Goal: Task Accomplishment & Management: Manage account settings

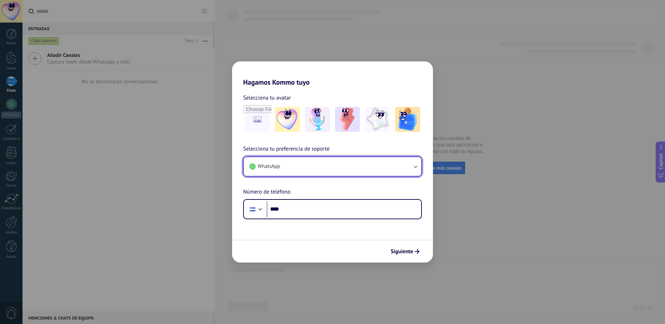
click at [301, 173] on button "WhatsApp" at bounding box center [332, 166] width 177 height 19
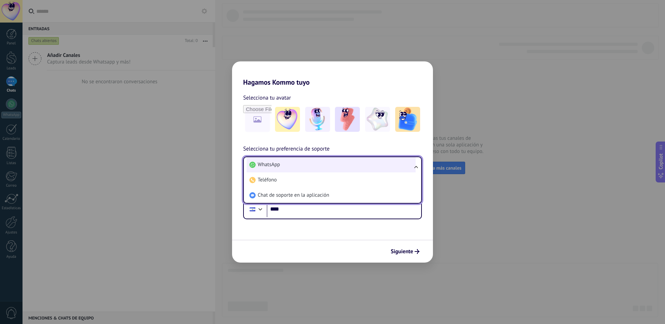
click at [288, 165] on li "WhatsApp" at bounding box center [331, 164] width 169 height 15
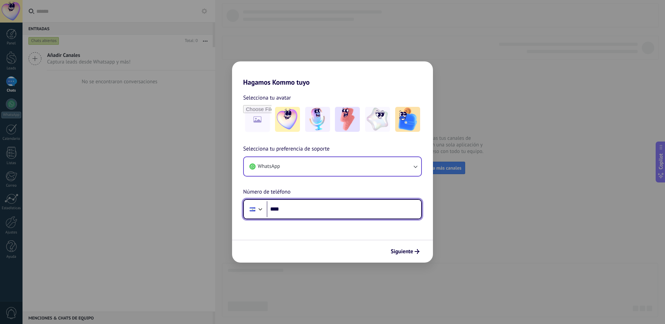
click at [306, 205] on input "****" at bounding box center [344, 209] width 155 height 16
type input "**********"
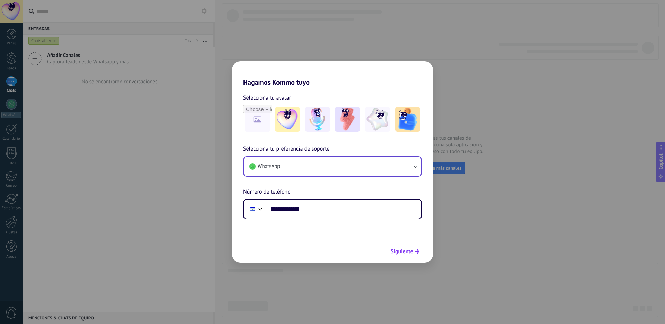
click at [407, 251] on span "Siguiente" at bounding box center [402, 251] width 23 height 5
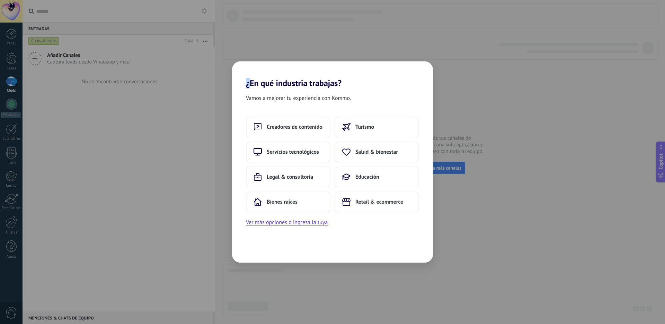
click at [470, 98] on div "¿En qué industria trabajas? Vamos a mejorar tu experiencia con Kommo. Creadores…" at bounding box center [332, 162] width 665 height 324
click at [293, 153] on span "Servicios tecnológicos" at bounding box center [293, 151] width 52 height 7
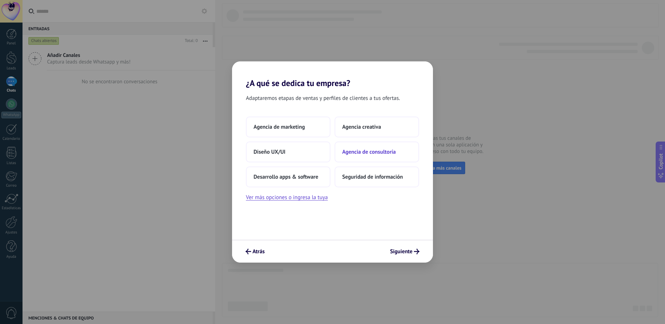
click at [372, 156] on button "Agencia de consultoría" at bounding box center [377, 151] width 85 height 21
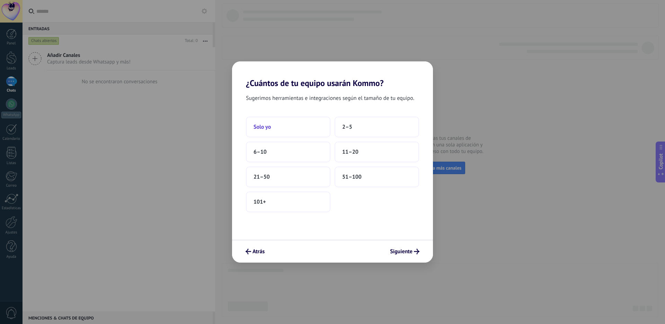
click at [284, 127] on button "Solo yo" at bounding box center [288, 126] width 85 height 21
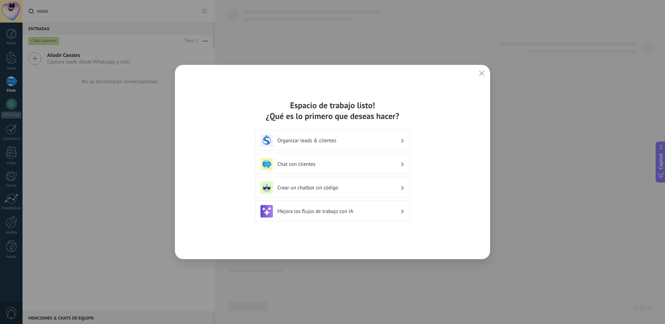
click at [318, 163] on h3 "Chat con clientes" at bounding box center [339, 164] width 123 height 7
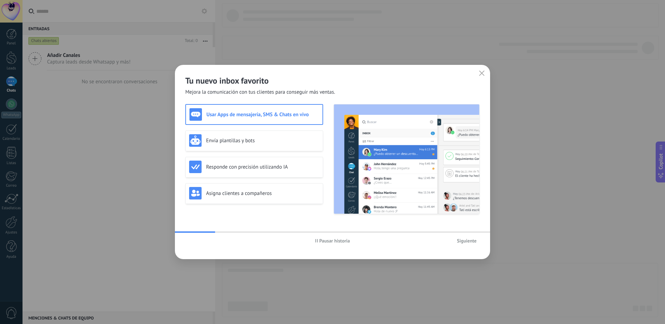
click at [474, 74] on div "Tu nuevo inbox favorito Mejora la comunicación con tus clientes para conseguir …" at bounding box center [332, 80] width 315 height 31
click at [481, 73] on use "button" at bounding box center [482, 72] width 5 height 5
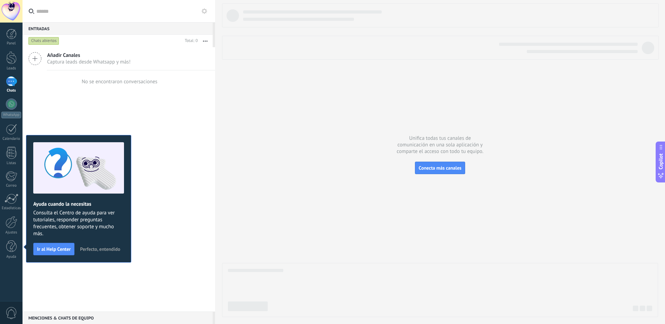
click at [92, 250] on span "Perfecto, entendido" at bounding box center [100, 248] width 40 height 5
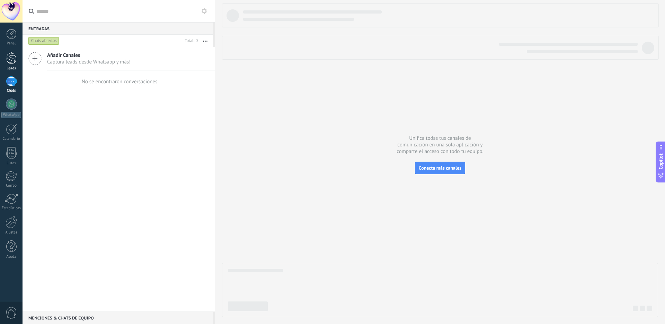
click at [11, 62] on div at bounding box center [11, 57] width 10 height 13
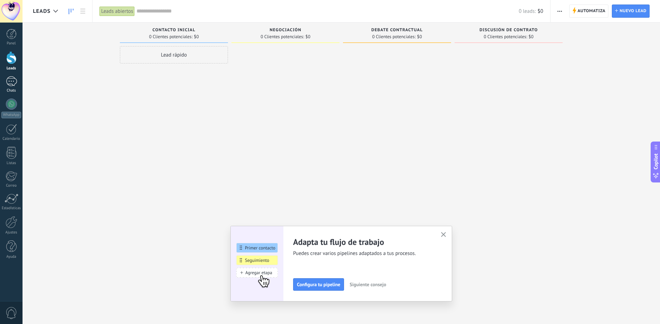
click at [12, 81] on div at bounding box center [11, 81] width 11 height 10
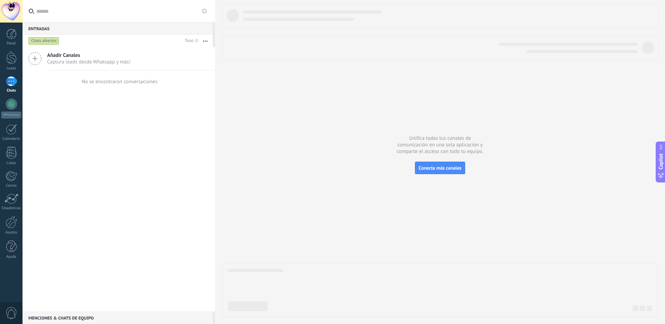
click at [76, 59] on span "Captura leads desde Whatsapp y más!" at bounding box center [89, 62] width 84 height 7
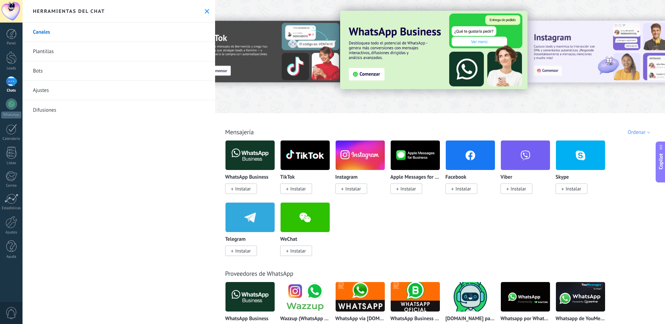
scroll to position [9, 0]
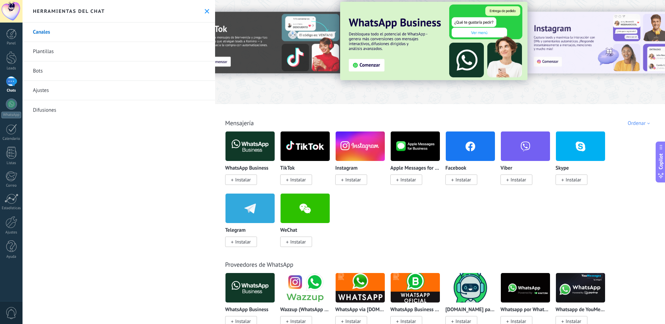
click at [289, 182] on span "Instalar" at bounding box center [296, 179] width 32 height 10
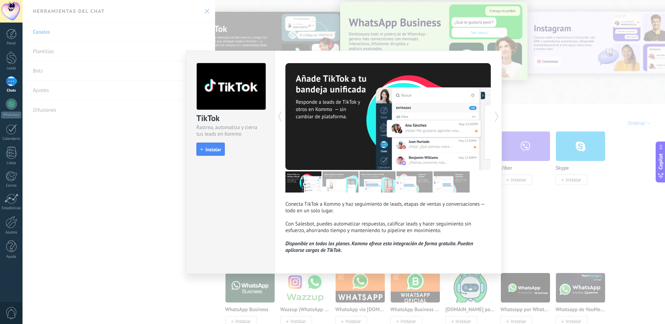
click at [224, 146] on button "Instalar" at bounding box center [210, 148] width 28 height 13
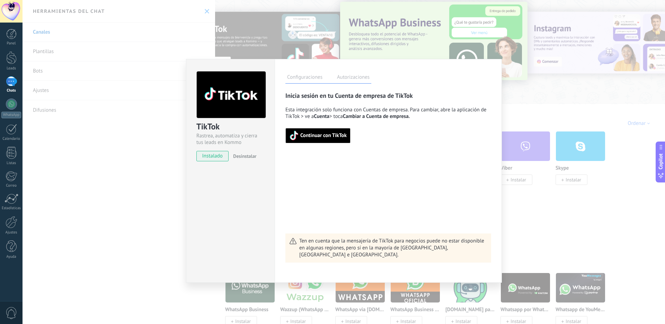
click at [303, 135] on span "Continuar con TikTok" at bounding box center [323, 135] width 46 height 5
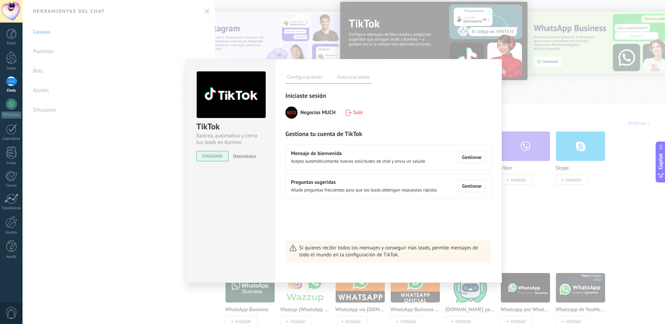
click at [534, 129] on div "TikTok Rastrea, automatiza y cierra tus leads en Kommo instalado Desinstalar Co…" at bounding box center [344, 162] width 643 height 324
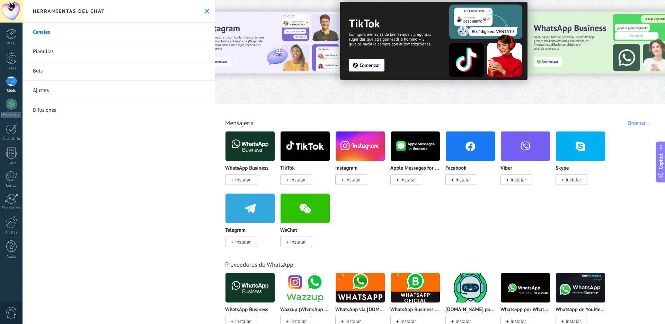
click at [244, 181] on span "Instalar" at bounding box center [243, 179] width 16 height 6
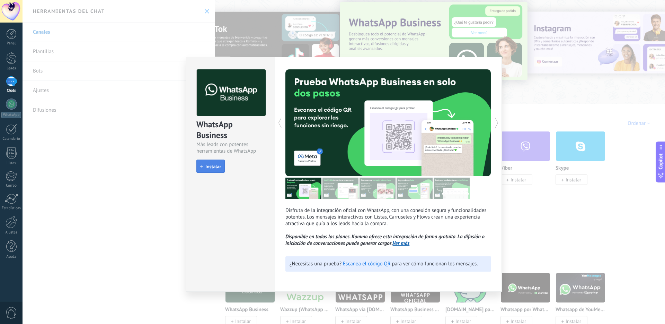
click at [217, 163] on button "Instalar" at bounding box center [210, 165] width 28 height 13
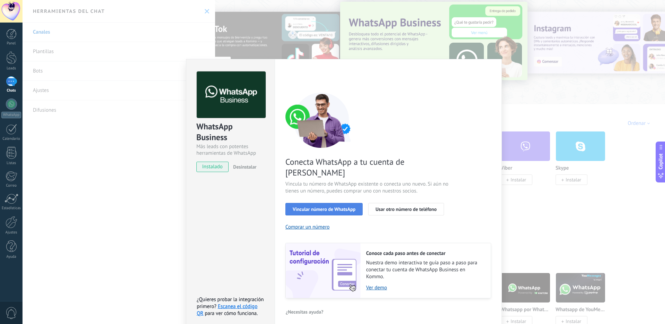
click at [325, 207] on span "Vincular número de WhatsApp" at bounding box center [324, 209] width 63 height 5
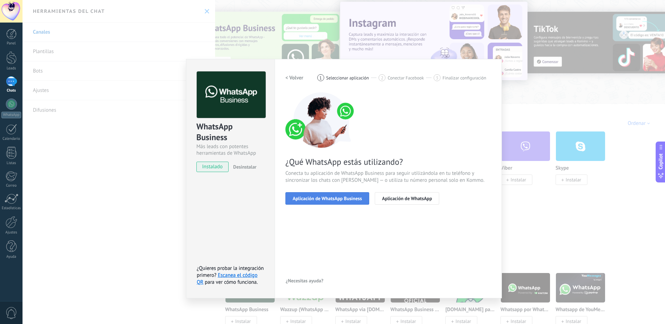
click at [348, 197] on span "Aplicación de WhatsApp Business" at bounding box center [327, 198] width 69 height 5
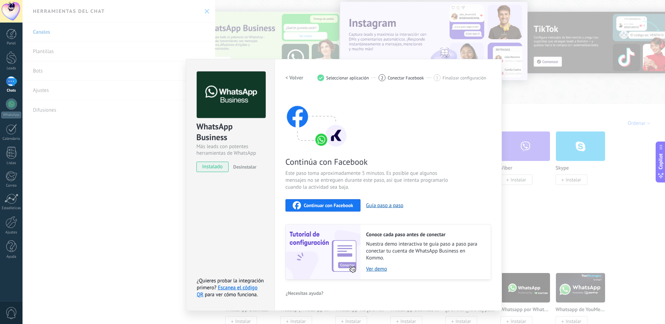
click at [322, 205] on span "Continuar con Facebook" at bounding box center [329, 205] width 50 height 5
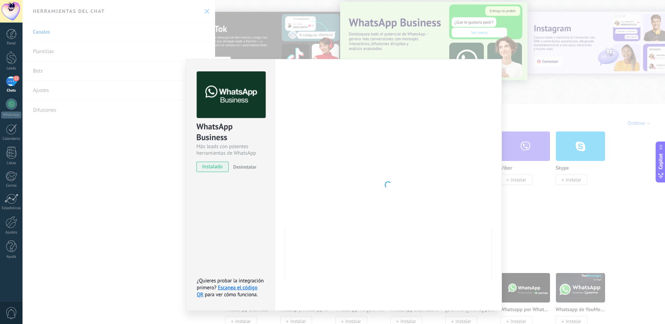
click at [250, 263] on div "WhatsApp Business Más leads con potentes herramientas de WhatsApp instalado Des…" at bounding box center [230, 185] width 89 height 252
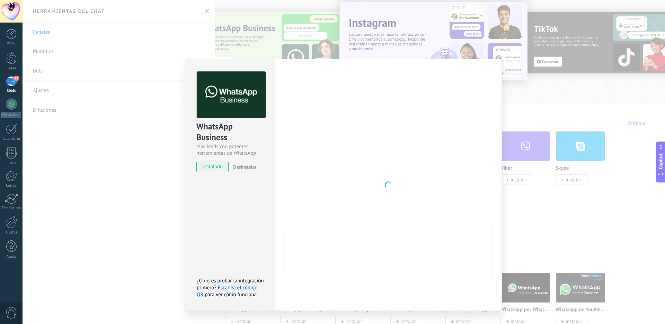
click at [544, 34] on div "WhatsApp Business Más leads con potentes herramientas de WhatsApp instalado Des…" at bounding box center [344, 162] width 643 height 324
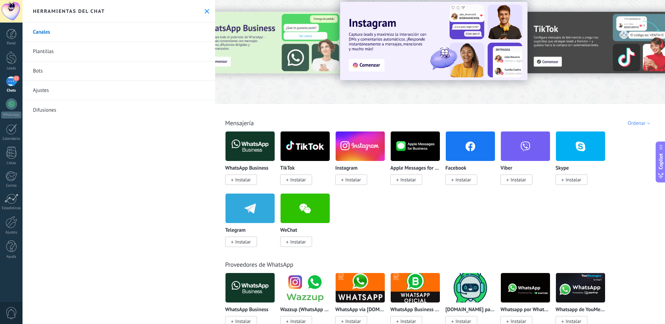
click at [9, 76] on div "12" at bounding box center [11, 81] width 11 height 10
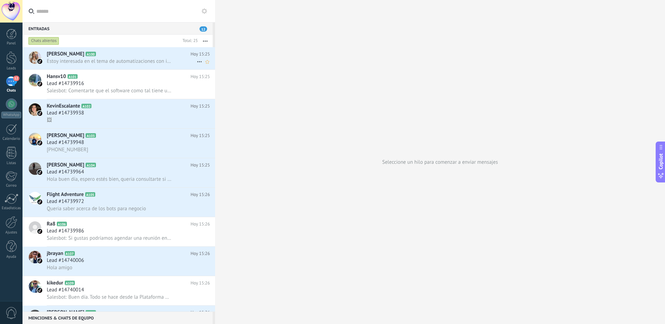
click at [141, 56] on h2 "[PERSON_NAME] A100" at bounding box center [119, 54] width 144 height 7
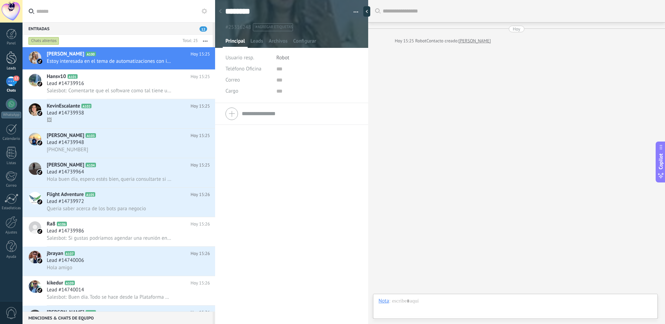
click at [10, 54] on div at bounding box center [11, 57] width 10 height 13
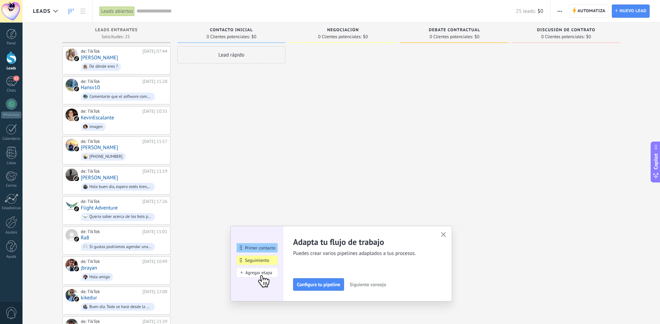
click at [445, 234] on icon "button" at bounding box center [443, 234] width 5 height 5
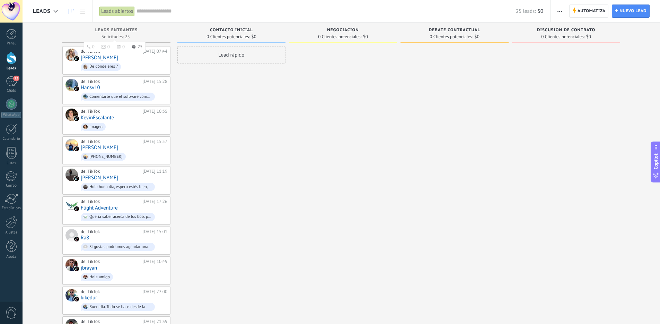
click at [111, 30] on span "Leads Entrantes" at bounding box center [116, 30] width 43 height 5
click at [182, 10] on input "text" at bounding box center [326, 11] width 379 height 7
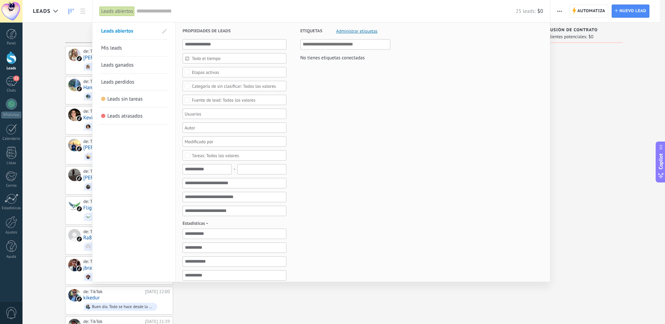
click at [65, 30] on div at bounding box center [332, 162] width 665 height 324
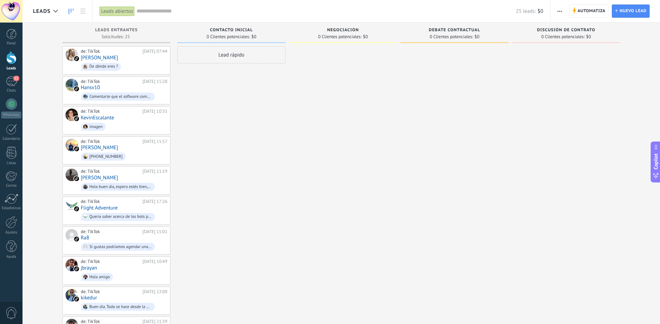
click at [44, 12] on span "Leads" at bounding box center [42, 11] width 18 height 7
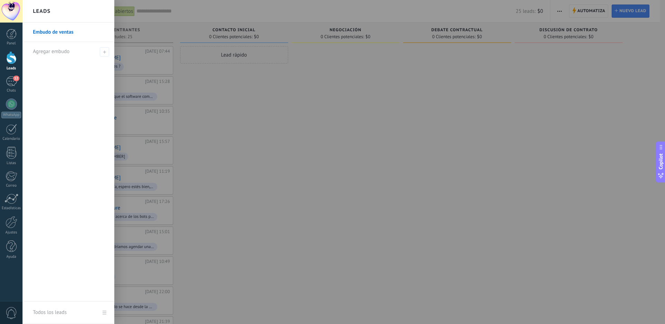
click at [69, 32] on link "Embudo de ventas" at bounding box center [70, 32] width 75 height 19
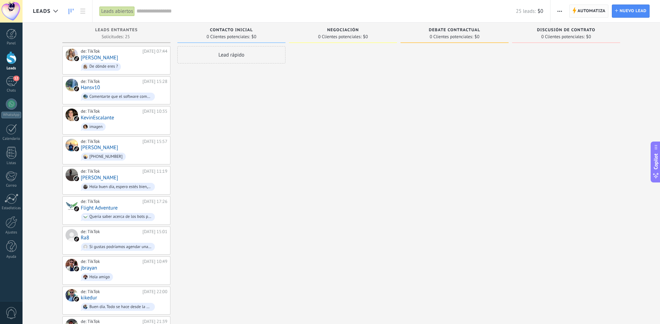
click at [600, 10] on span "Automatiza" at bounding box center [592, 11] width 28 height 12
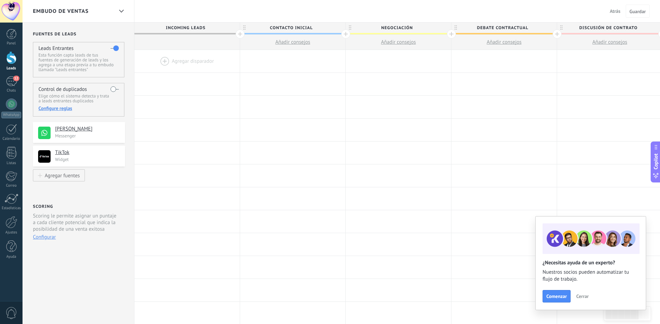
click at [580, 296] on span "Cerrar" at bounding box center [582, 296] width 12 height 5
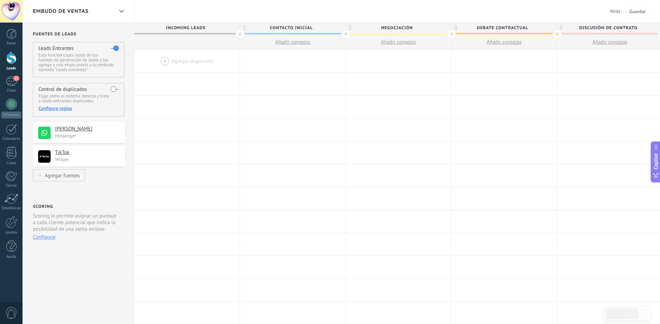
click at [183, 27] on span "Incoming leads" at bounding box center [185, 28] width 102 height 11
click at [288, 26] on span "Contacto inicial" at bounding box center [291, 28] width 102 height 11
click at [288, 26] on input "**********" at bounding box center [291, 28] width 92 height 10
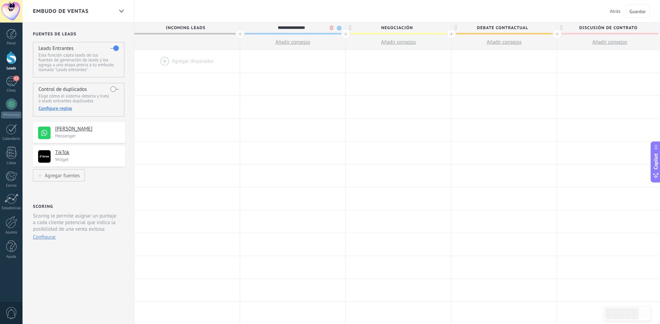
click at [71, 15] on div "Embudo de ventas" at bounding box center [73, 11] width 80 height 22
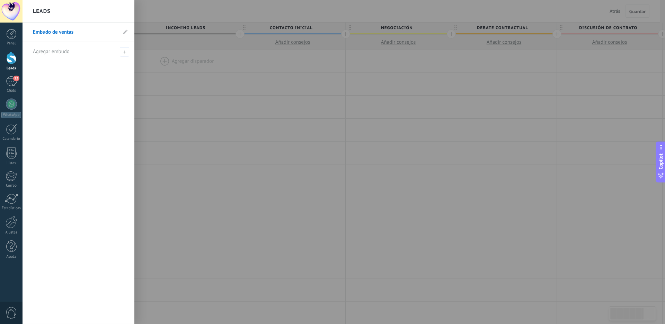
click at [122, 32] on li "Embudo de ventas" at bounding box center [79, 32] width 112 height 19
click at [69, 34] on link "Embudo de ventas" at bounding box center [75, 32] width 84 height 19
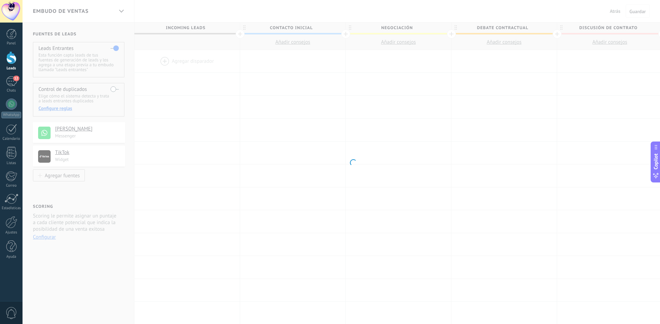
click at [69, 34] on body ".abecls-1,.abecls-2{fill-rule:evenodd}.abecls-2{fill:#fff} .abhcls-1{fill:none}…" at bounding box center [330, 162] width 660 height 324
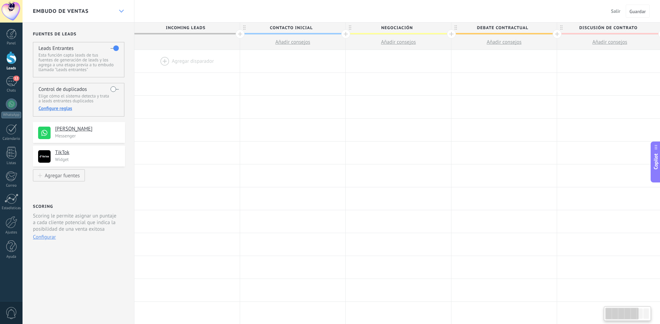
click at [122, 12] on icon at bounding box center [121, 11] width 5 height 3
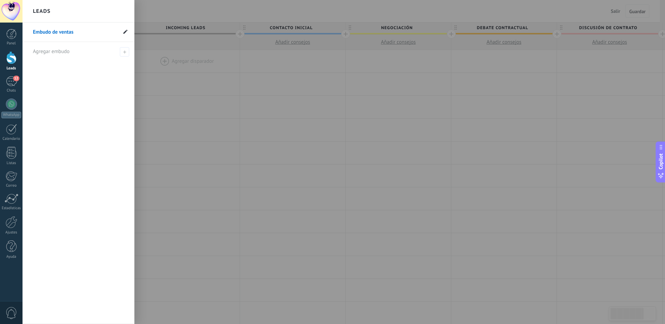
click at [126, 32] on use at bounding box center [125, 31] width 4 height 4
click at [73, 33] on input "**********" at bounding box center [75, 32] width 84 height 11
type input "**********"
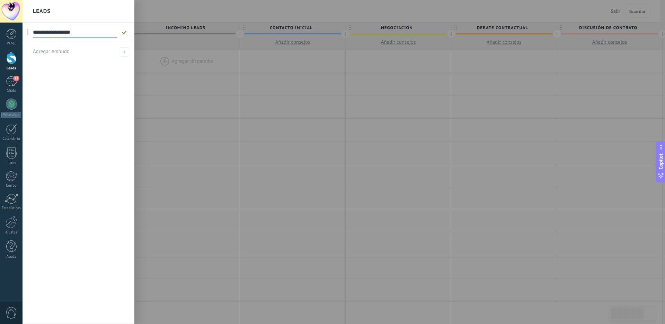
click at [125, 31] on use at bounding box center [124, 32] width 5 height 4
click at [230, 87] on div at bounding box center [355, 162] width 665 height 324
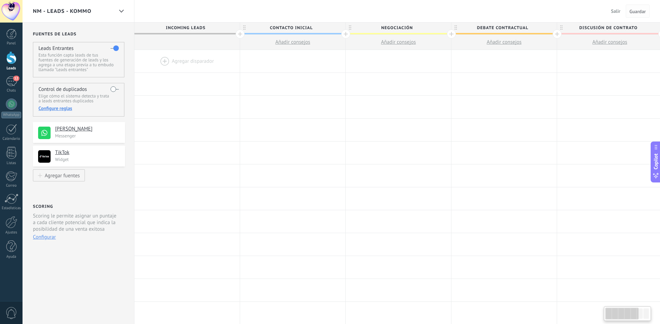
click at [637, 12] on span "Guardar" at bounding box center [638, 11] width 16 height 5
click at [190, 59] on div at bounding box center [186, 61] width 105 height 23
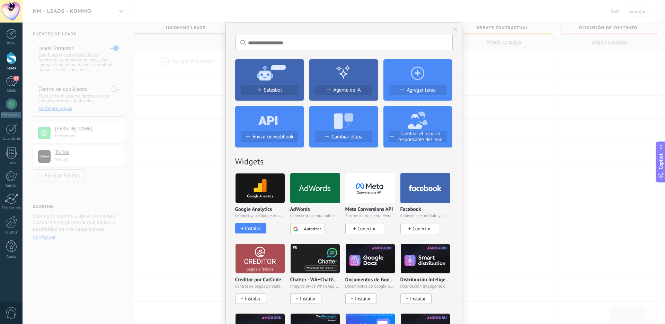
click at [178, 129] on div "No hay resultados Salesbot Agente de IA Agregar tarea Enviar un webhook Cambiar…" at bounding box center [344, 162] width 643 height 324
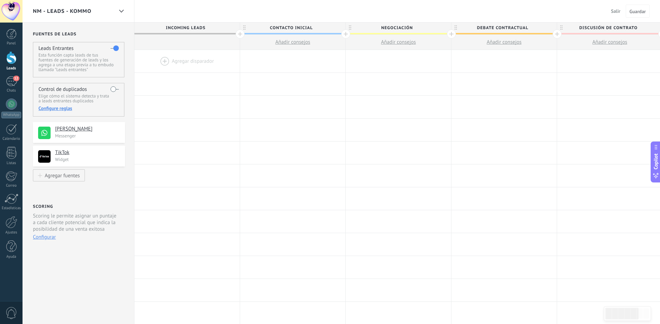
click at [16, 53] on div at bounding box center [11, 57] width 10 height 13
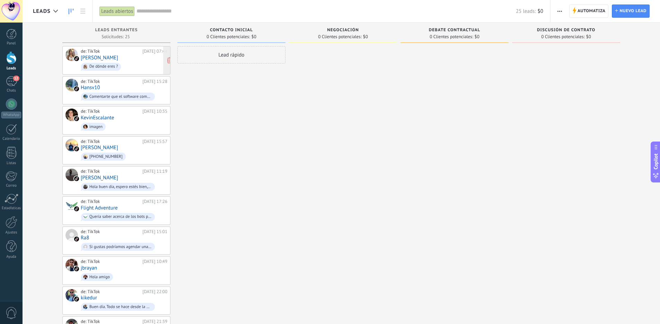
click at [95, 60] on link "[PERSON_NAME]" at bounding box center [99, 58] width 37 height 6
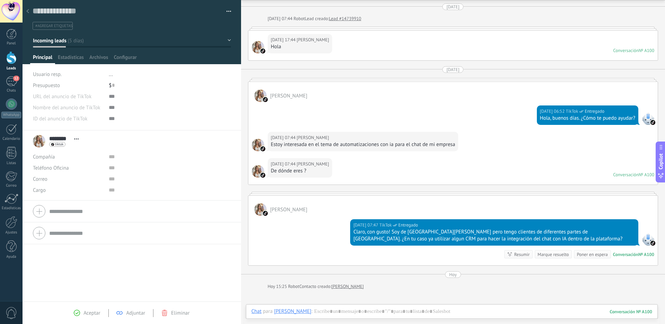
scroll to position [31, 0]
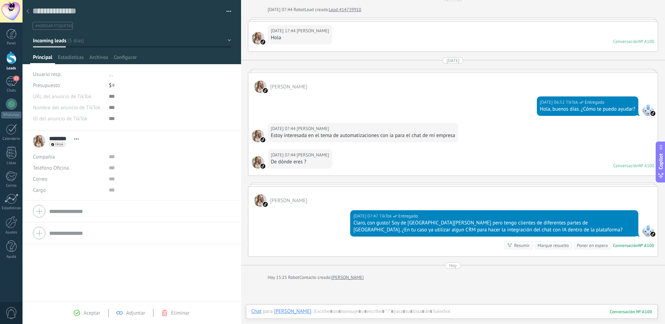
click at [28, 13] on icon at bounding box center [27, 11] width 3 height 4
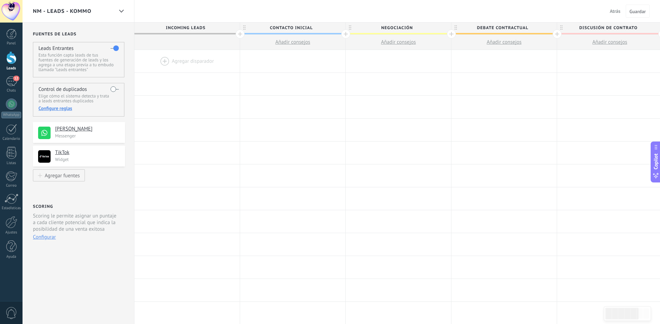
click at [305, 27] on span "Contacto inicial" at bounding box center [291, 28] width 102 height 11
click at [305, 27] on input "**********" at bounding box center [291, 28] width 92 height 10
click at [393, 29] on span "Negociación" at bounding box center [397, 28] width 102 height 11
click at [393, 29] on input "**********" at bounding box center [397, 28] width 92 height 10
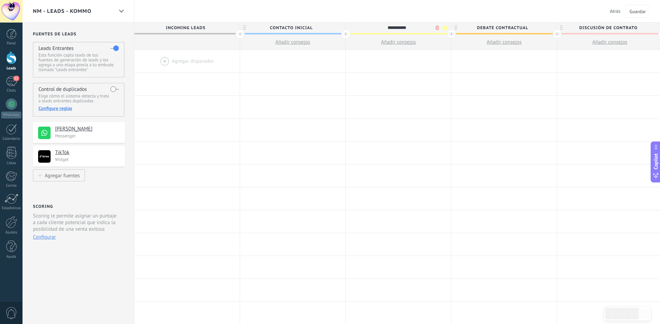
click at [393, 29] on input "**********" at bounding box center [397, 28] width 92 height 10
type input "**********"
click at [640, 9] on span "Guardar" at bounding box center [638, 11] width 16 height 5
click at [71, 1] on div "NM - Leads - Kommo" at bounding box center [73, 11] width 80 height 22
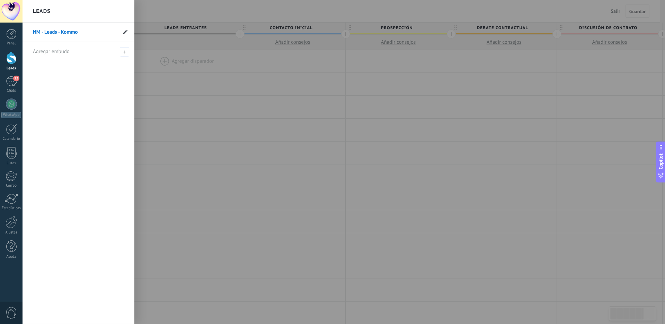
click at [127, 29] on span at bounding box center [125, 32] width 4 height 7
click at [92, 32] on input "**********" at bounding box center [75, 32] width 84 height 11
type input "*****"
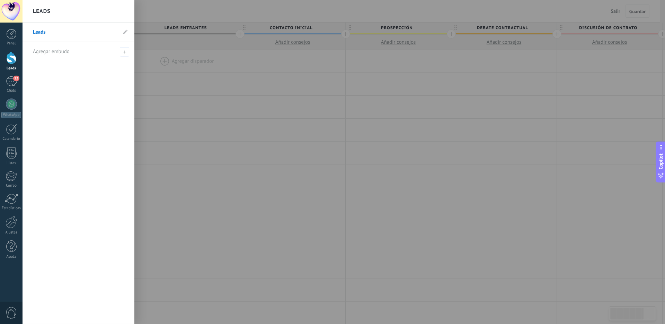
click at [243, 99] on div at bounding box center [355, 162] width 665 height 324
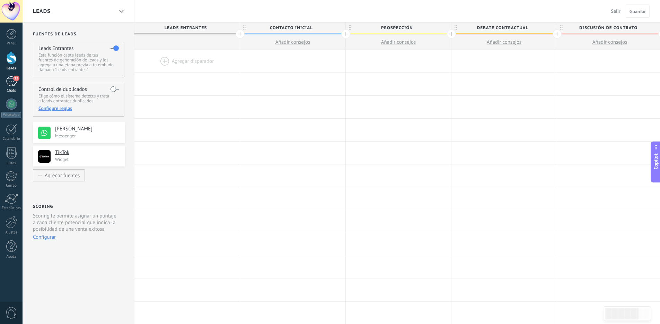
click at [6, 83] on div "12" at bounding box center [11, 81] width 11 height 10
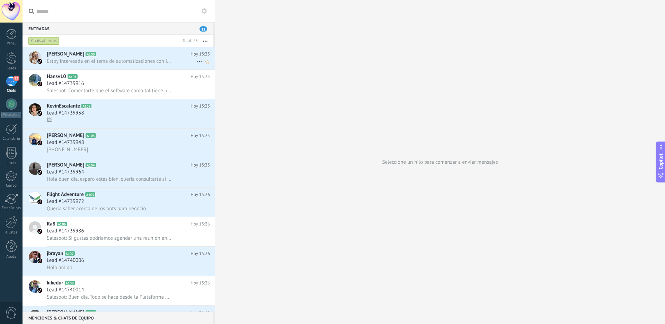
click at [119, 61] on span "Estoy interesada en el tema de automatizaciones con ia para el chat de mi empre…" at bounding box center [109, 61] width 125 height 7
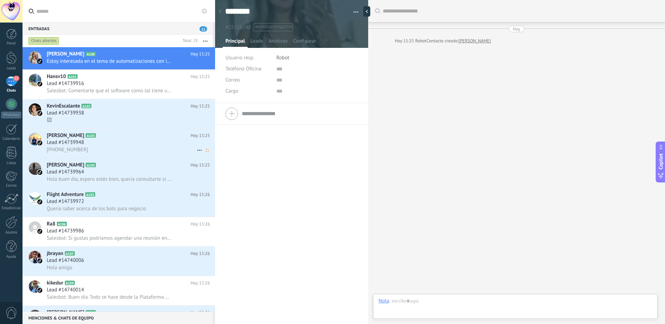
click at [94, 147] on div "[PHONE_NUMBER]" at bounding box center [128, 149] width 163 height 7
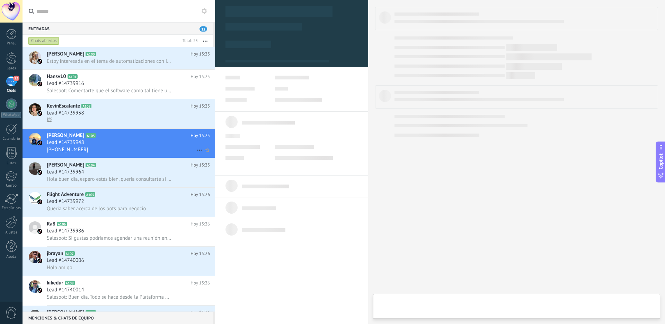
type textarea "**********"
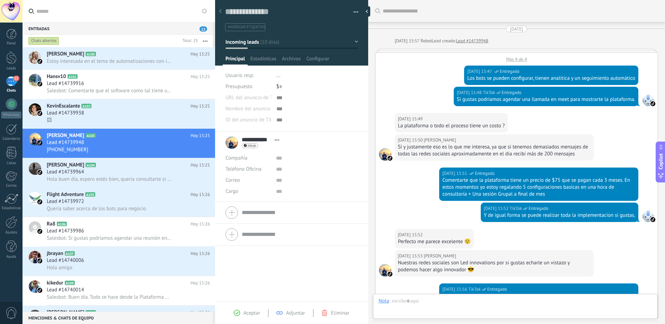
scroll to position [165, 0]
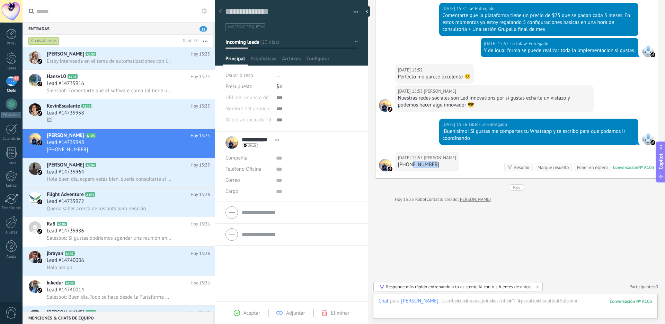
drag, startPoint x: 436, startPoint y: 164, endPoint x: 411, endPoint y: 163, distance: 25.3
click at [411, 163] on div "[PHONE_NUMBER]" at bounding box center [427, 164] width 58 height 7
copy div "64555901"
click at [445, 163] on div "[PHONE_NUMBER]" at bounding box center [427, 164] width 58 height 7
drag, startPoint x: 413, startPoint y: 163, endPoint x: 397, endPoint y: 164, distance: 15.6
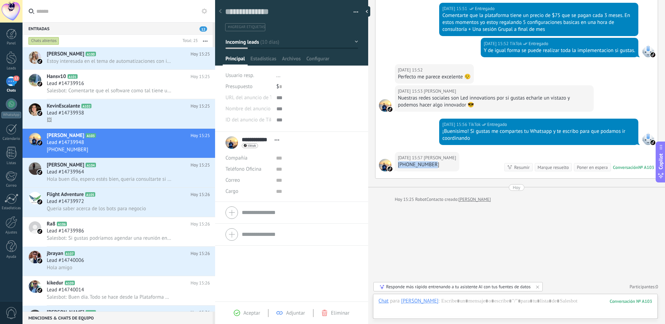
click at [398, 164] on div "[PHONE_NUMBER]" at bounding box center [427, 164] width 58 height 7
copy div "[PHONE_NUMBER]"
click at [289, 167] on input "text" at bounding box center [316, 169] width 81 height 11
paste input "**********"
type input "**********"
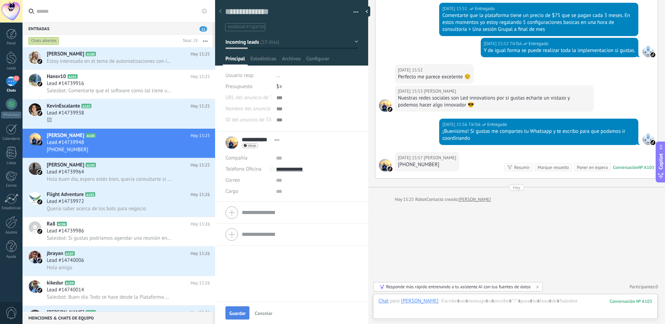
click at [236, 312] on span "Guardar" at bounding box center [237, 312] width 16 height 5
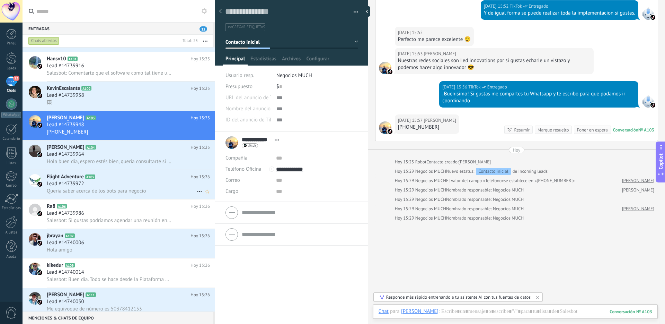
scroll to position [0, 0]
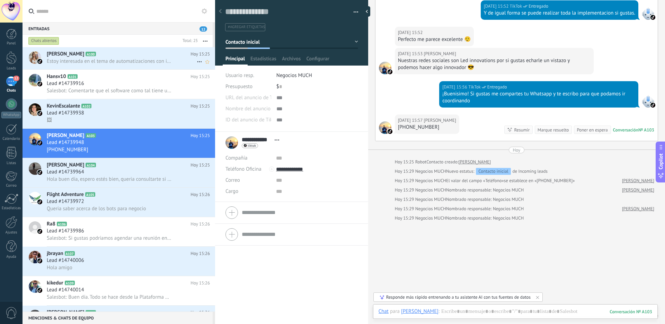
click at [125, 58] on div "Estoy interesada en el tema de automatizaciones con ia para el chat de mi empre…" at bounding box center [128, 61] width 163 height 7
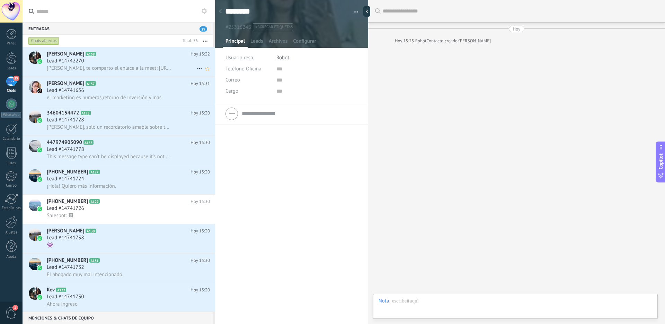
click at [103, 66] on span "[PERSON_NAME], te comparto el enlace a la meet: [URL][DOMAIN_NAME]" at bounding box center [109, 68] width 125 height 7
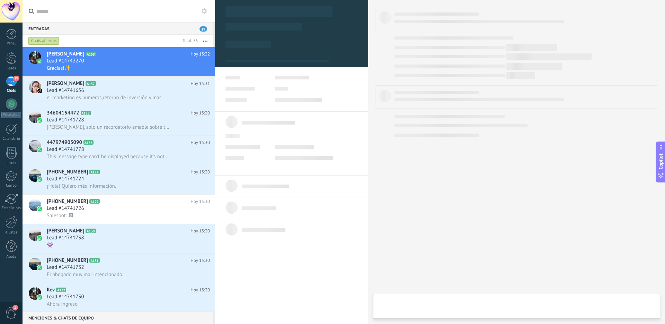
type textarea "**********"
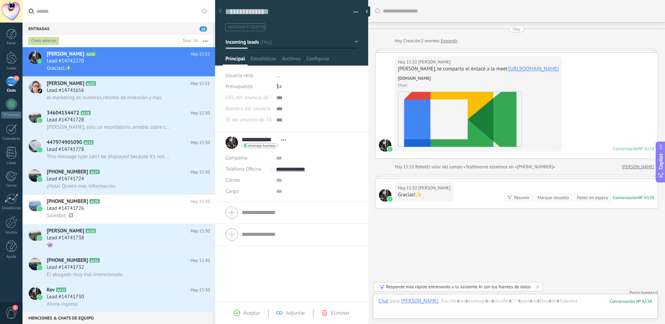
scroll to position [6, 0]
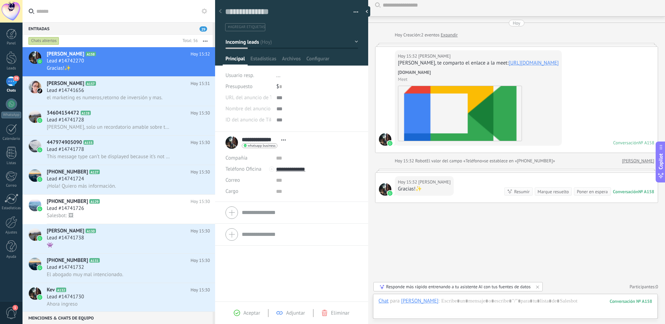
click at [527, 64] on link "[URL][DOMAIN_NAME]" at bounding box center [534, 63] width 50 height 7
click at [497, 306] on div at bounding box center [516, 307] width 274 height 21
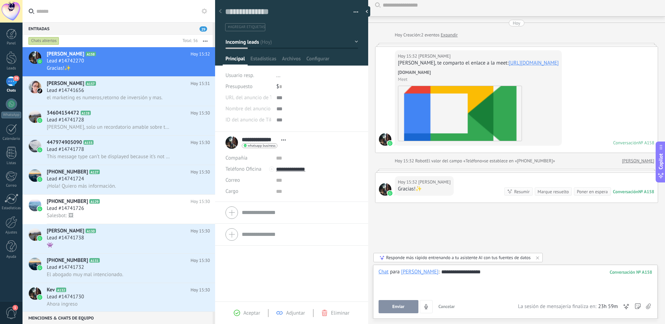
drag, startPoint x: 383, startPoint y: 308, endPoint x: 506, endPoint y: 291, distance: 124.1
click at [506, 291] on div "**********" at bounding box center [516, 290] width 274 height 45
click at [507, 291] on div "**********" at bounding box center [516, 281] width 274 height 26
click at [397, 298] on div "**********" at bounding box center [516, 290] width 274 height 45
drag, startPoint x: 398, startPoint y: 307, endPoint x: 403, endPoint y: 308, distance: 5.0
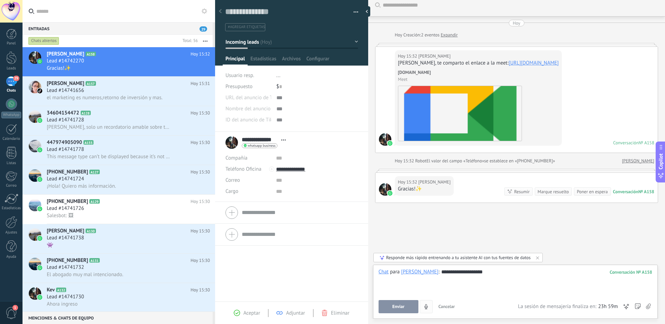
click at [398, 307] on span "Enviar" at bounding box center [399, 306] width 12 height 5
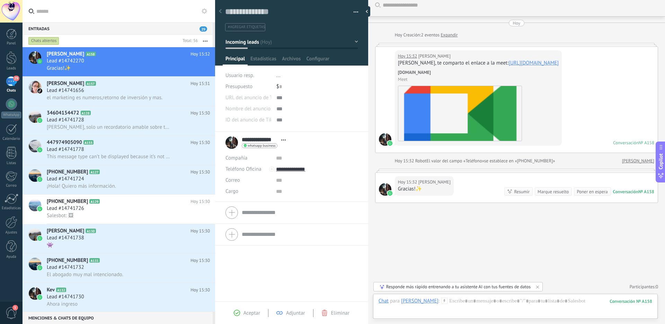
scroll to position [45, 0]
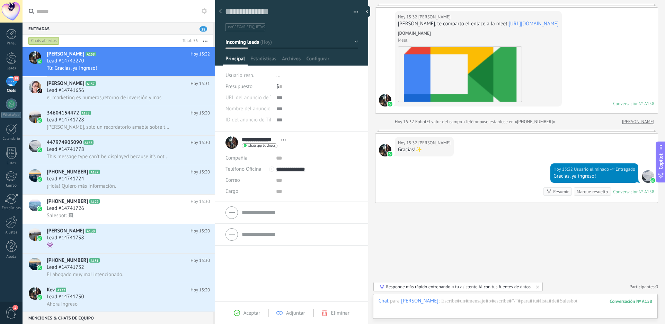
click at [513, 24] on link "[URL][DOMAIN_NAME]" at bounding box center [534, 23] width 50 height 7
click at [131, 96] on span "el marketing es numeros,retorno de inversión y mas." at bounding box center [105, 97] width 116 height 7
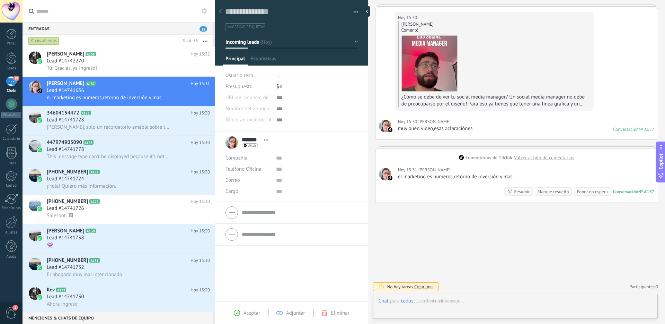
scroll to position [10, 0]
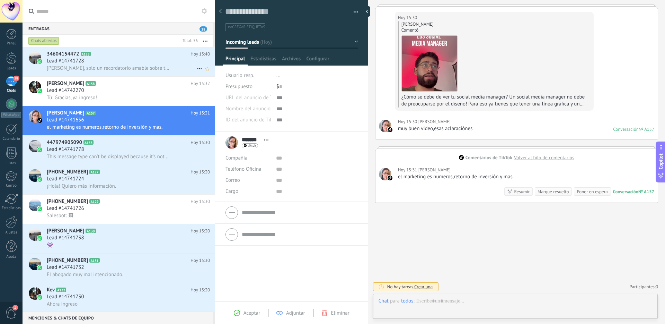
click at [113, 68] on span "[PERSON_NAME], solo un recordatorio amable sobre tu reunión con [PERSON_NAME][D…" at bounding box center [109, 68] width 125 height 7
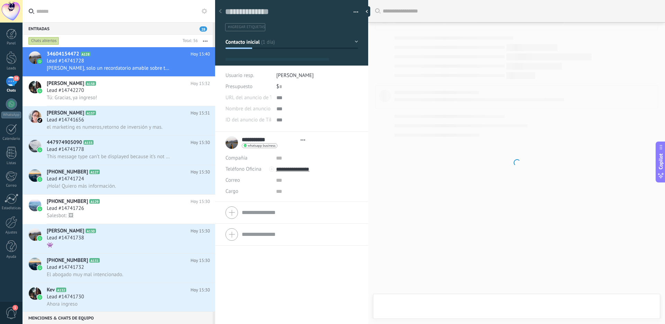
type textarea "**********"
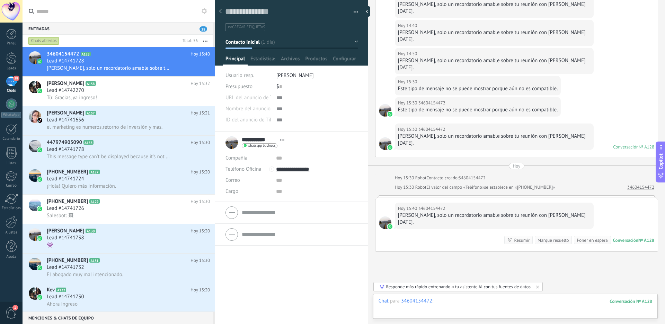
drag, startPoint x: 487, startPoint y: 300, endPoint x: 489, endPoint y: 303, distance: 3.7
click at [487, 300] on div at bounding box center [516, 307] width 274 height 21
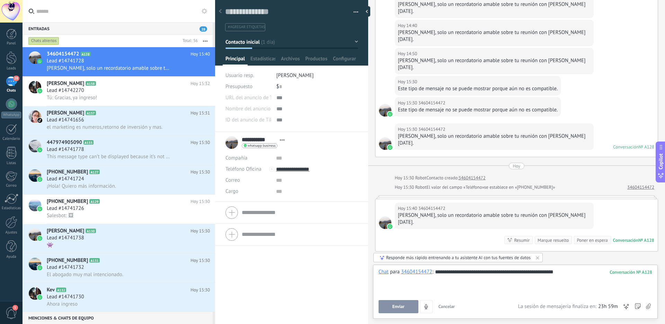
click at [394, 306] on span "Enviar" at bounding box center [399, 306] width 12 height 5
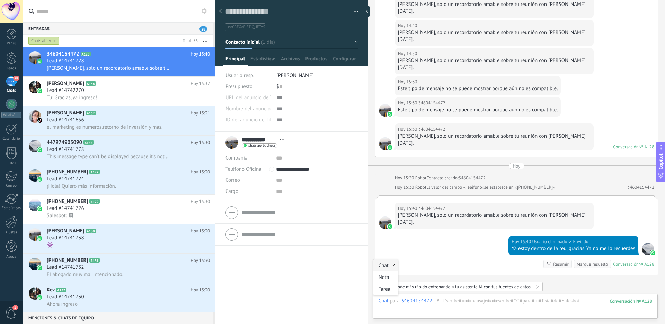
scroll to position [618, 0]
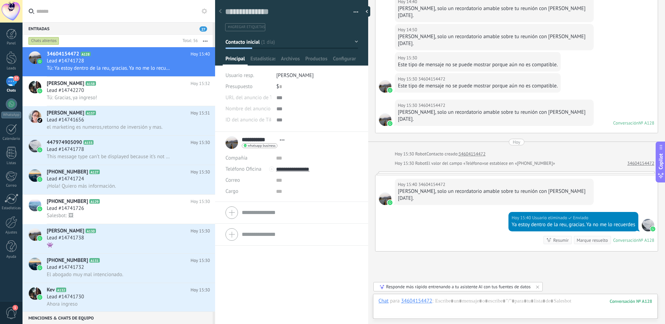
click at [197, 68] on icon at bounding box center [199, 68] width 8 height 8
click at [162, 58] on div at bounding box center [332, 162] width 665 height 324
click at [354, 11] on button "button" at bounding box center [354, 12] width 10 height 10
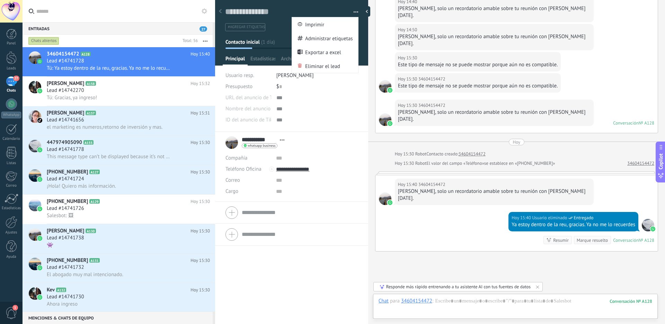
click at [354, 11] on button "button" at bounding box center [354, 12] width 10 height 10
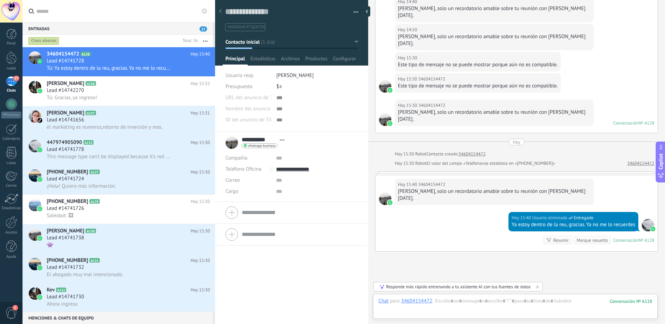
scroll to position [647, 0]
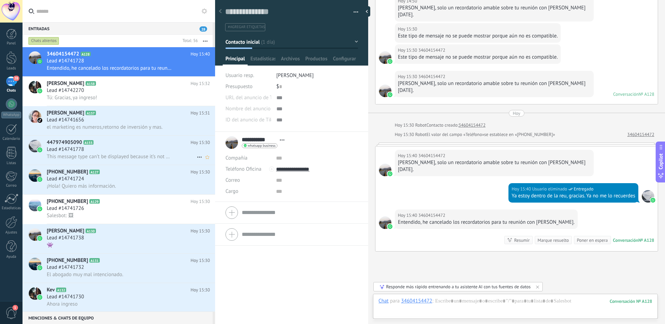
click at [138, 149] on div "Lead #14741778" at bounding box center [128, 149] width 163 height 7
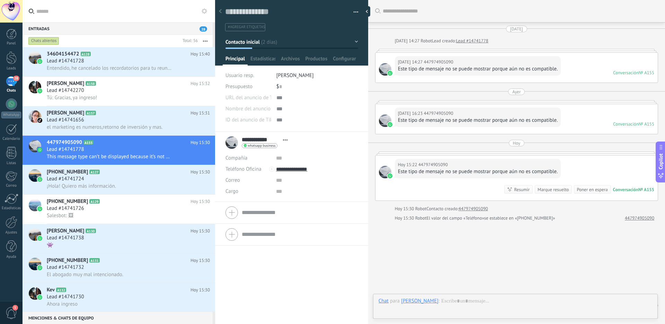
scroll to position [19, 0]
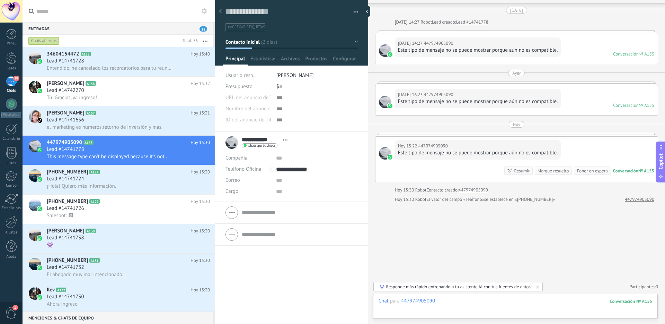
click at [492, 311] on div at bounding box center [516, 307] width 274 height 21
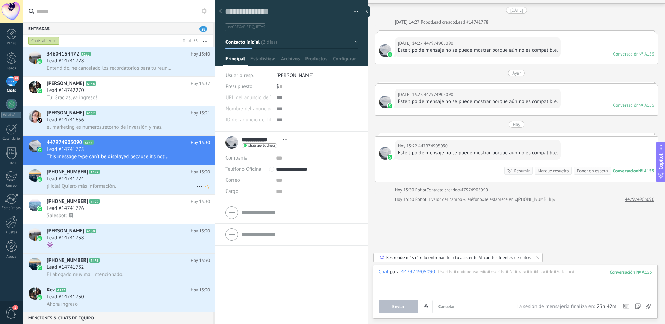
click at [131, 182] on div "¡Hola! Quiero más información." at bounding box center [128, 185] width 163 height 7
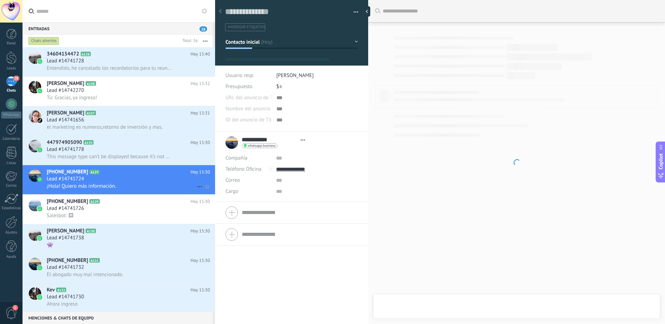
scroll to position [10, 0]
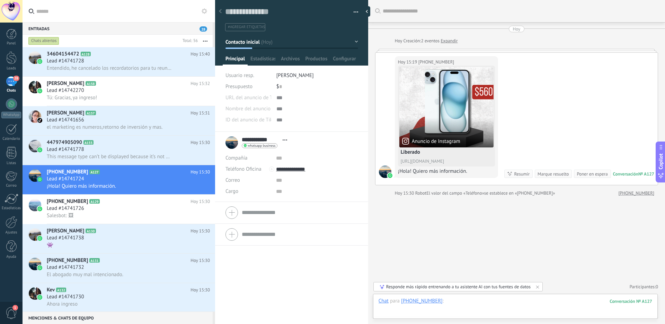
click at [458, 302] on div at bounding box center [516, 307] width 274 height 21
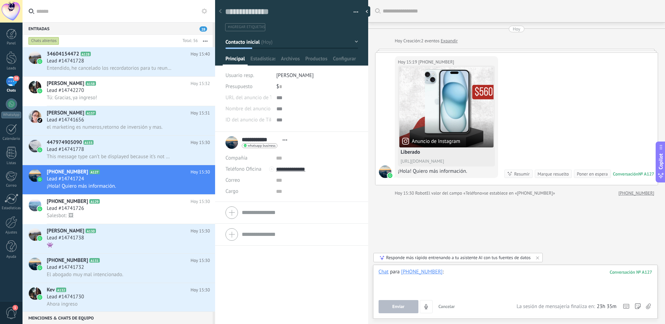
click at [479, 269] on div at bounding box center [516, 281] width 274 height 26
click at [467, 284] on div at bounding box center [516, 281] width 274 height 26
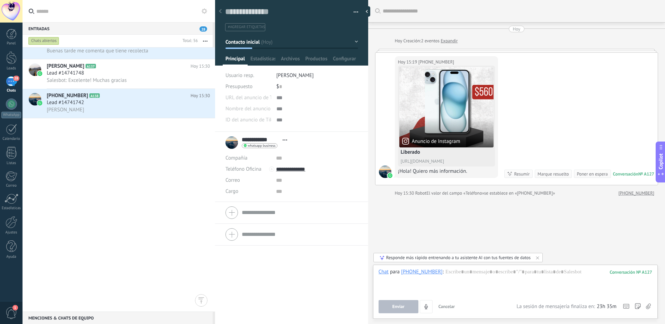
scroll to position [0, 0]
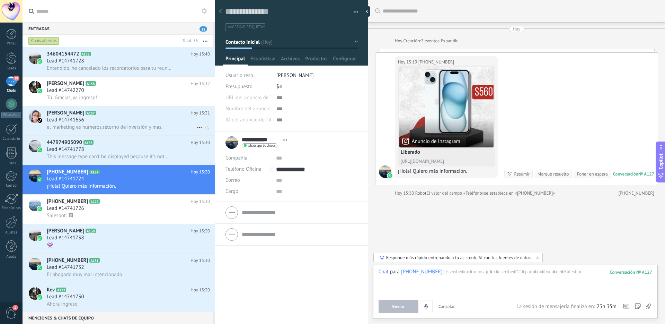
click at [141, 126] on span "el marketing es numeros,retorno de inversión y mas." at bounding box center [105, 127] width 116 height 7
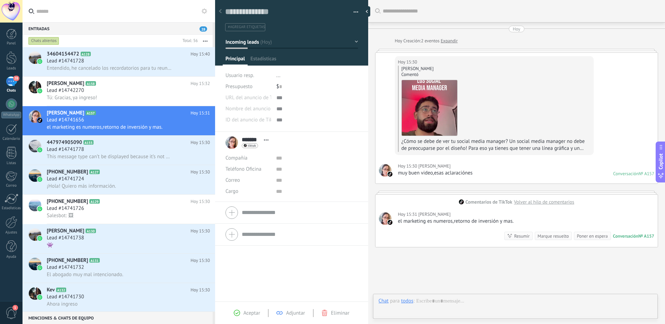
scroll to position [44, 0]
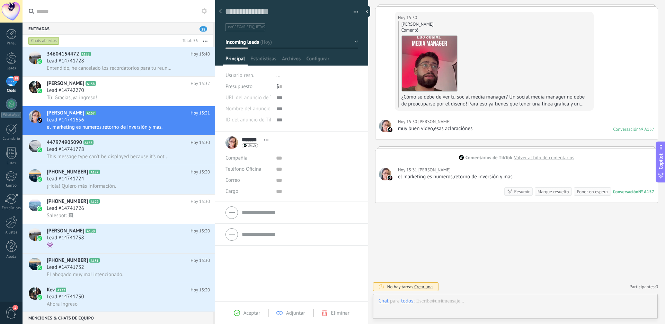
click at [354, 11] on button "button" at bounding box center [354, 12] width 10 height 10
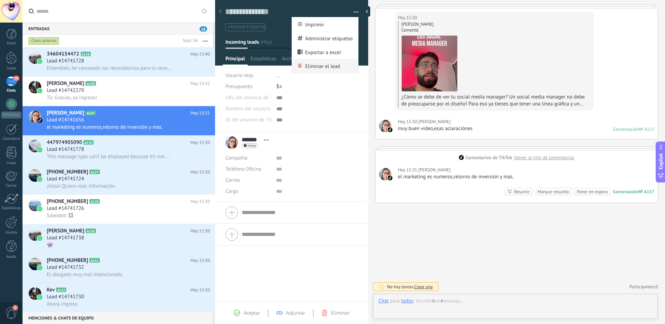
click at [329, 68] on span "Eliminar el lead" at bounding box center [322, 66] width 35 height 14
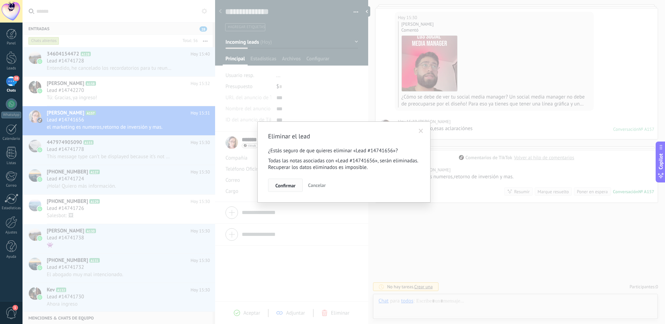
click at [287, 188] on span "Confirmar" at bounding box center [285, 185] width 20 height 5
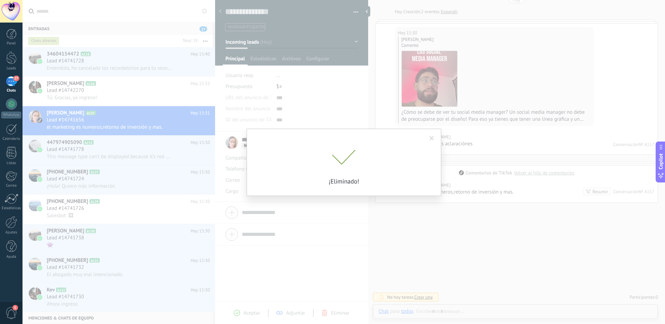
scroll to position [41, 0]
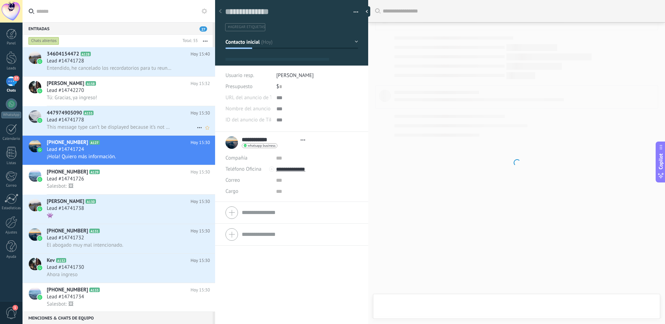
click at [159, 125] on span "This message type can’t be displayed because it’s not supported yet." at bounding box center [109, 127] width 125 height 7
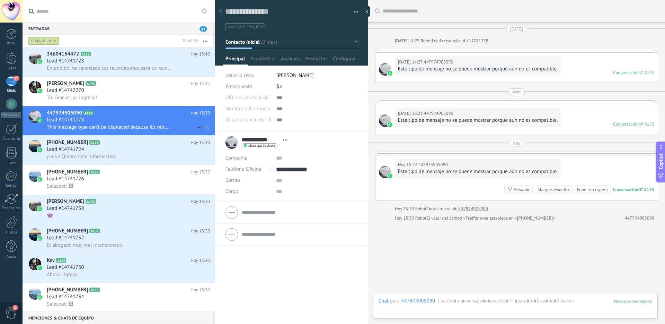
scroll to position [19, 0]
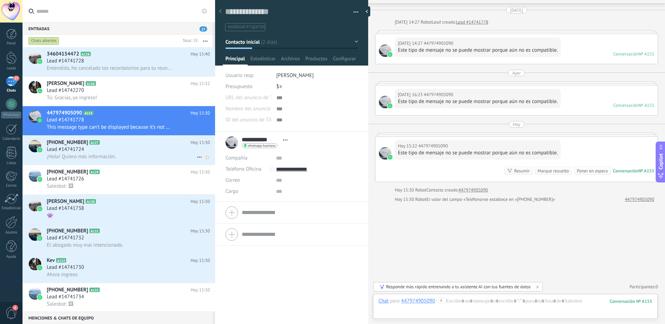
click at [157, 148] on div "Lead #14741724" at bounding box center [128, 149] width 163 height 7
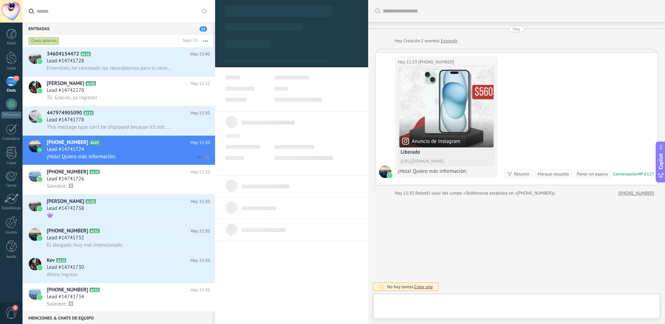
scroll to position [10, 0]
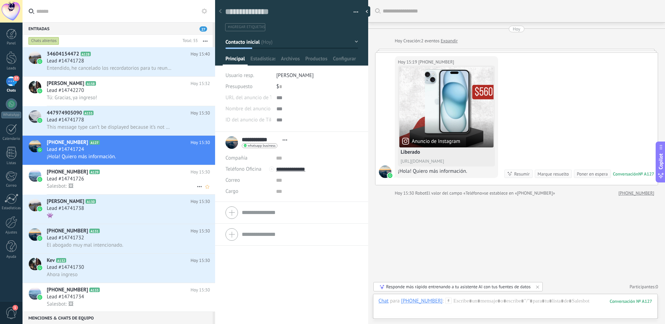
click at [131, 181] on div "Lead #14741726" at bounding box center [128, 178] width 163 height 7
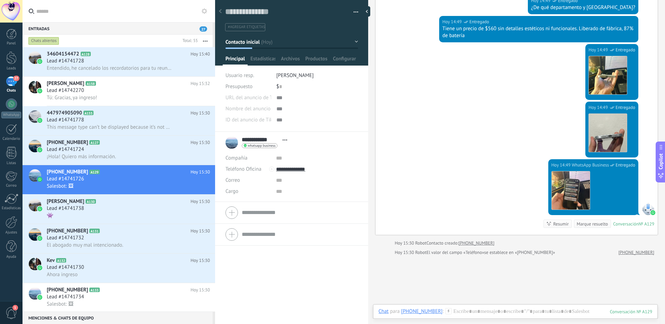
scroll to position [394, 0]
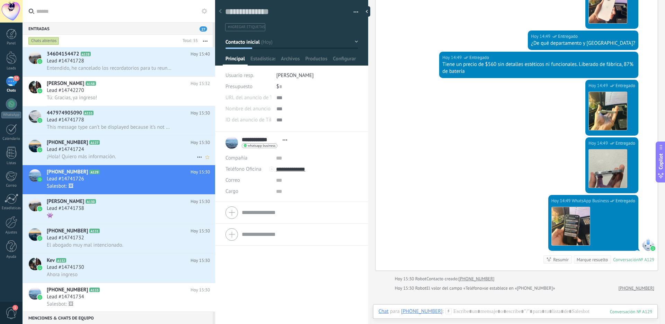
click at [133, 157] on div "¡Hola! Quiero más información." at bounding box center [128, 156] width 163 height 7
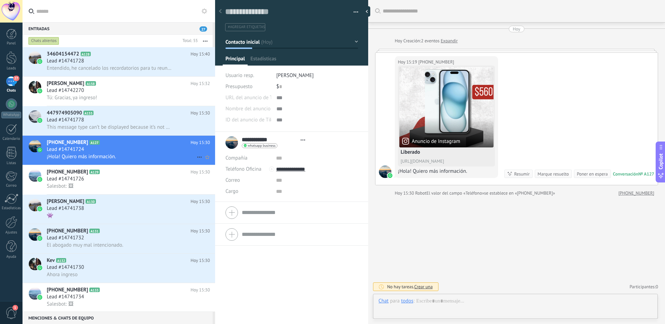
scroll to position [10, 0]
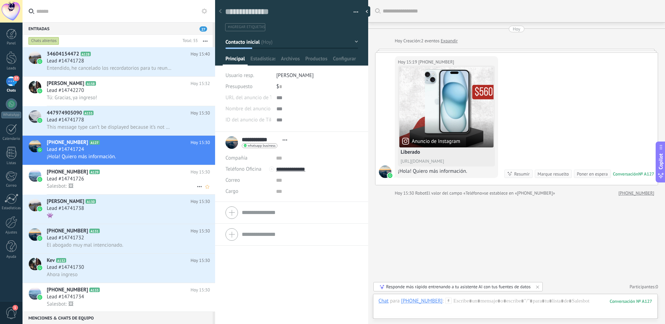
click at [140, 192] on div "[PHONE_NUMBER] A129 [DATE] 15:30 Lead #14741726 Salesbot: 🖼" at bounding box center [131, 179] width 168 height 29
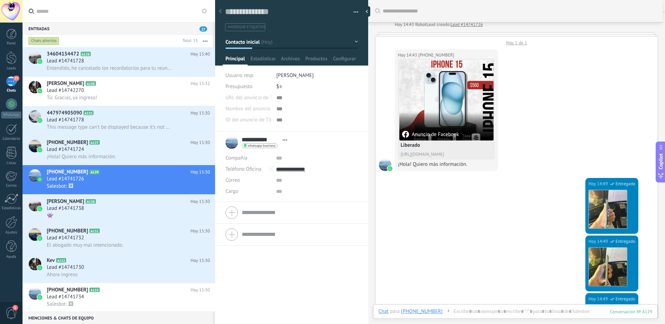
scroll to position [207, 0]
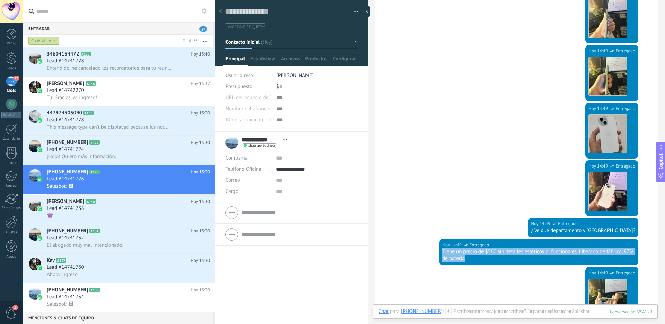
drag, startPoint x: 441, startPoint y: 253, endPoint x: 473, endPoint y: 265, distance: 33.9
click at [473, 265] on div "[DATE] 14:49 WhatsApp Business Entregado Tiene un precio de $560 sin detalles e…" at bounding box center [517, 253] width 282 height 28
copy div "Tiene un precio de $560 sin detalles estéticos ni funcionales. Liberado de fábr…"
click at [125, 152] on div "Lead #14741724" at bounding box center [128, 149] width 163 height 7
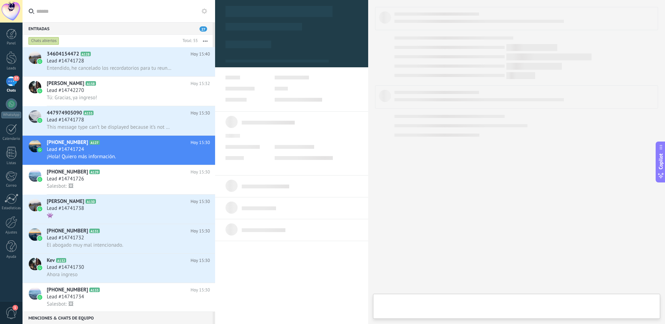
type textarea "**********"
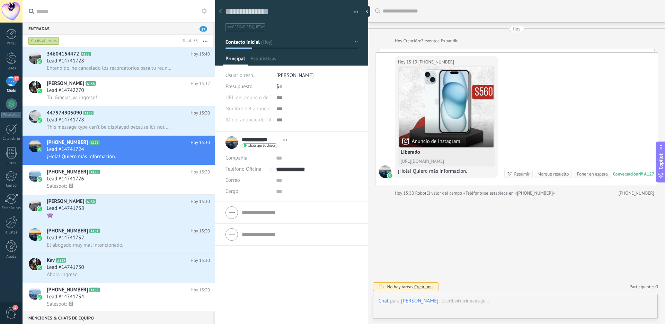
scroll to position [10, 0]
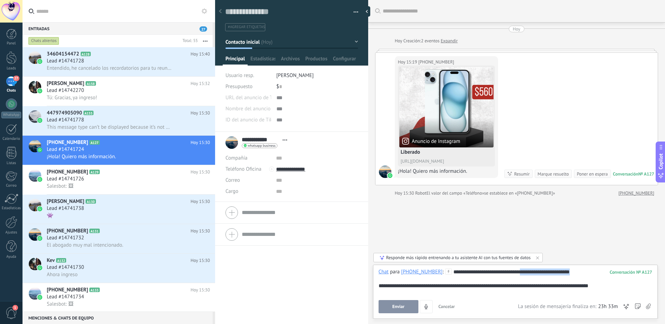
drag, startPoint x: 579, startPoint y: 270, endPoint x: 518, endPoint y: 272, distance: 61.4
click at [517, 272] on div "**********" at bounding box center [516, 281] width 274 height 26
click at [608, 285] on div "**********" at bounding box center [516, 281] width 274 height 26
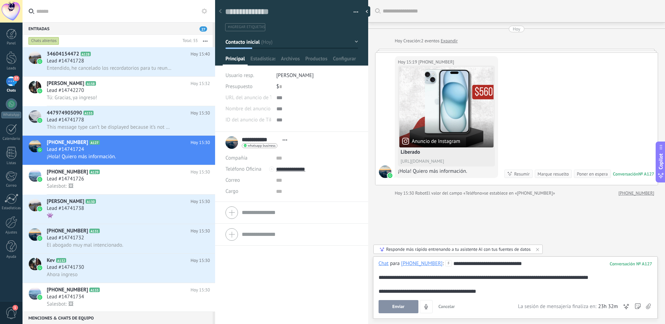
click at [393, 301] on button "Enviar" at bounding box center [399, 306] width 40 height 13
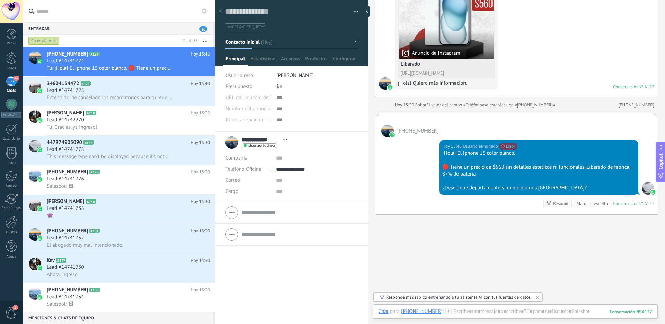
scroll to position [97, 0]
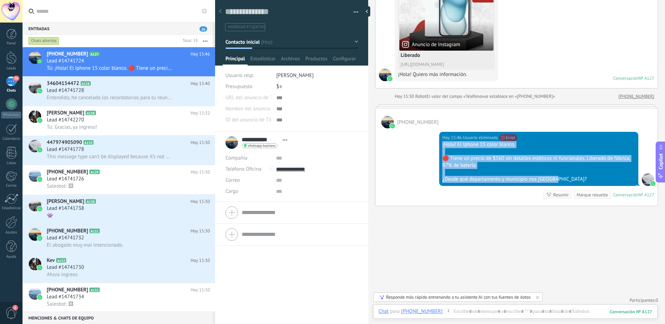
drag, startPoint x: 556, startPoint y: 180, endPoint x: 443, endPoint y: 143, distance: 119.4
click at [443, 143] on div "¡Hola! El Iphone 15 color blanco. 🔴 Tiene un precio de $560 sin detalles estéti…" at bounding box center [539, 162] width 193 height 42
copy div "¡Hola! El Iphone 15 color blanco. 🔴 Tiene un precio de $560 sin detalles estéti…"
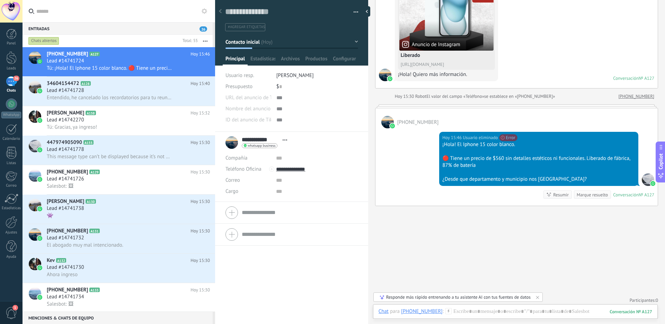
click at [487, 168] on div "🔴 Tiene un precio de $560 sin detalles estéticos ni funcionales. Liberado de fá…" at bounding box center [539, 162] width 193 height 14
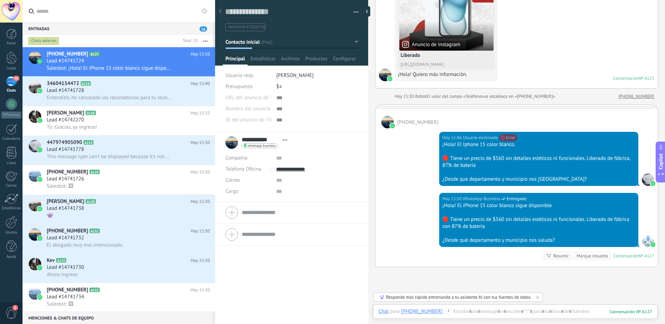
scroll to position [159, 0]
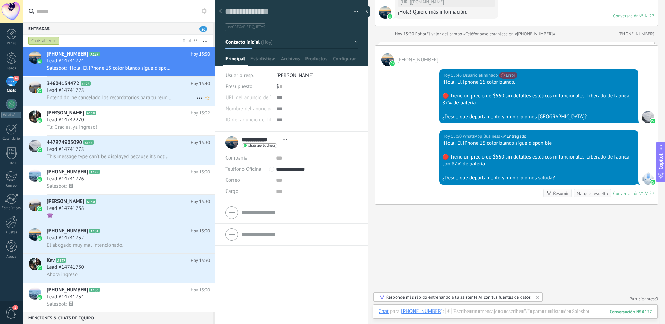
click at [105, 99] on span "Entendido, he cancelado los recordatorios para tu reunión con [PERSON_NAME]." at bounding box center [109, 97] width 125 height 7
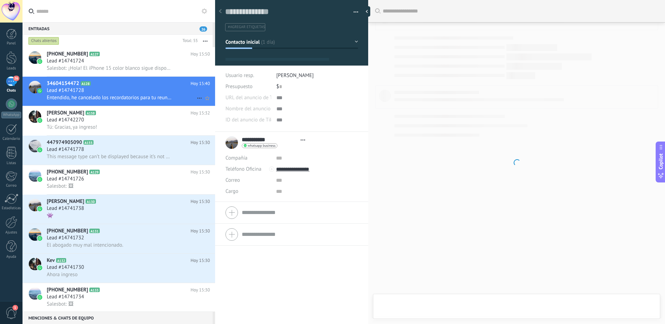
scroll to position [10, 0]
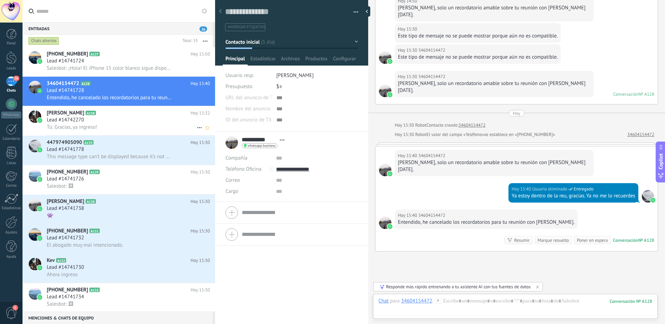
click at [121, 130] on div "Tú: Gracias, ya ingreso!" at bounding box center [128, 126] width 163 height 7
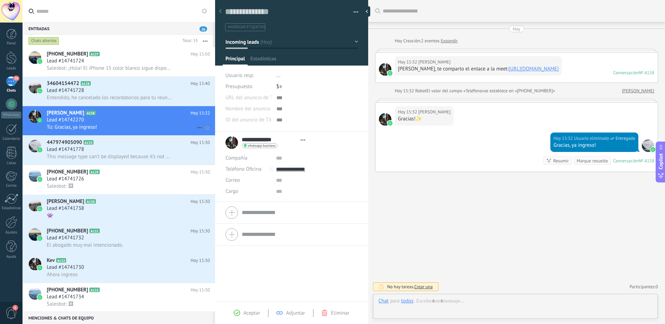
scroll to position [45, 0]
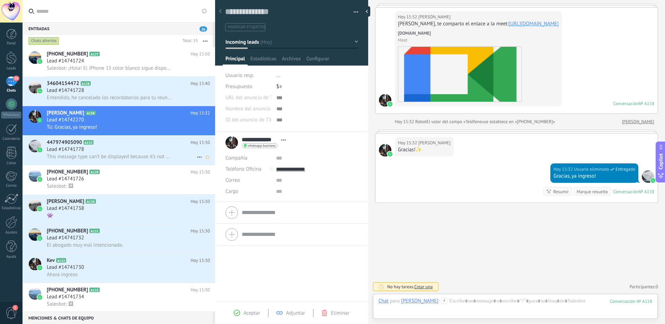
click at [170, 137] on div "447974905090 A155 [DATE] 15:30 Lead #14741778 This message type can’t be displa…" at bounding box center [131, 149] width 168 height 29
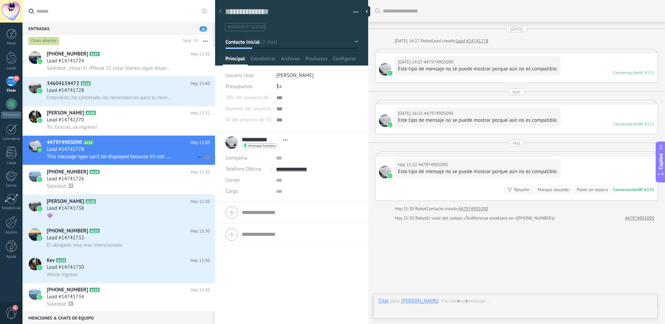
scroll to position [19, 0]
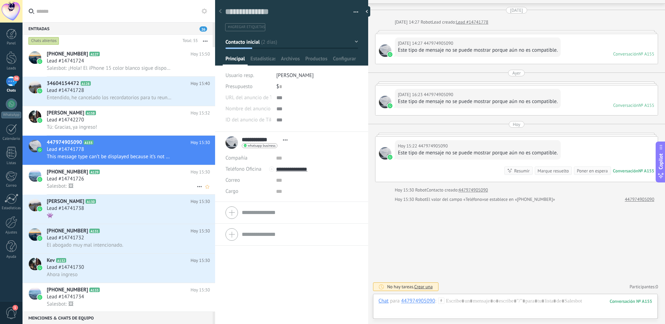
click at [167, 176] on div "Lead #14741726" at bounding box center [128, 178] width 163 height 7
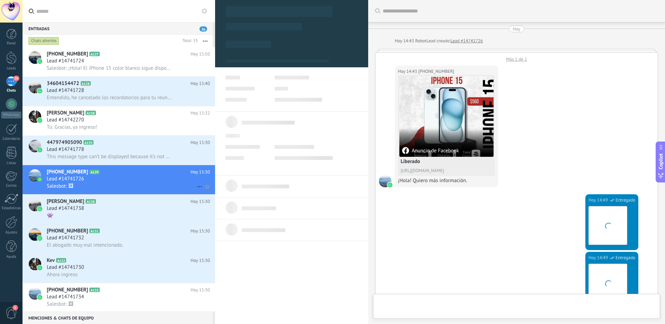
type textarea "**********"
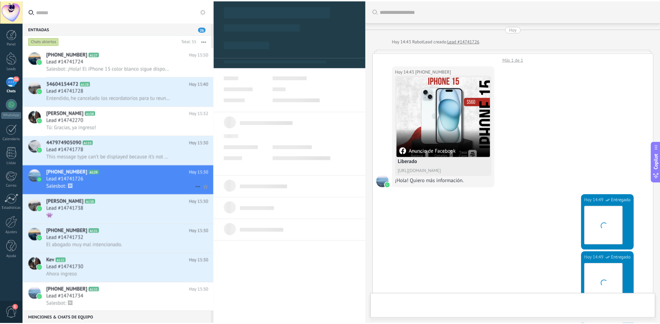
scroll to position [10, 0]
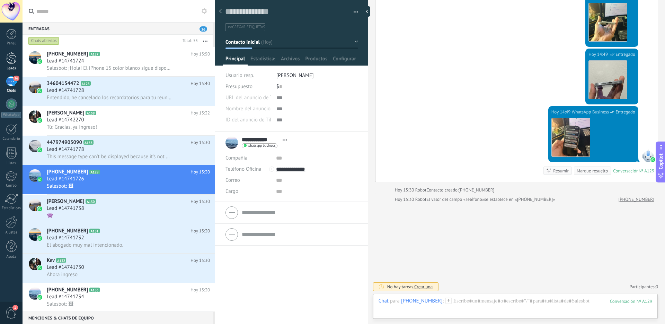
click at [15, 62] on div at bounding box center [11, 57] width 10 height 13
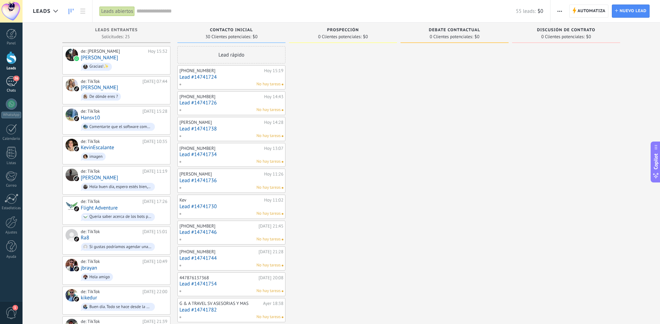
click at [12, 85] on div "26" at bounding box center [11, 81] width 11 height 10
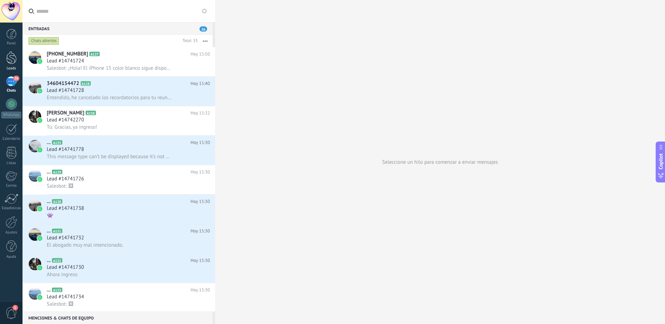
click at [10, 61] on div at bounding box center [11, 57] width 10 height 13
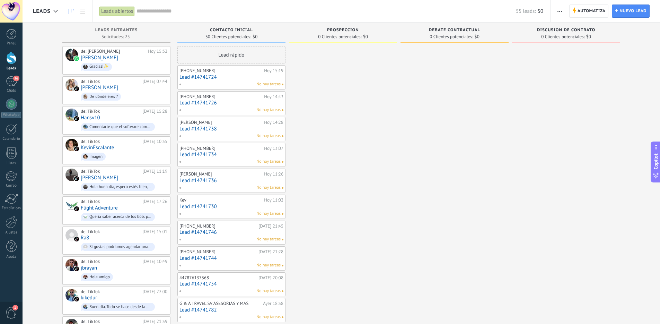
click at [47, 8] on span "Leads" at bounding box center [42, 11] width 18 height 7
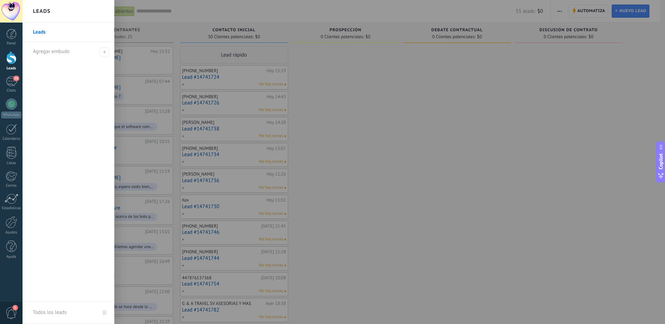
click at [419, 91] on div at bounding box center [355, 162] width 665 height 324
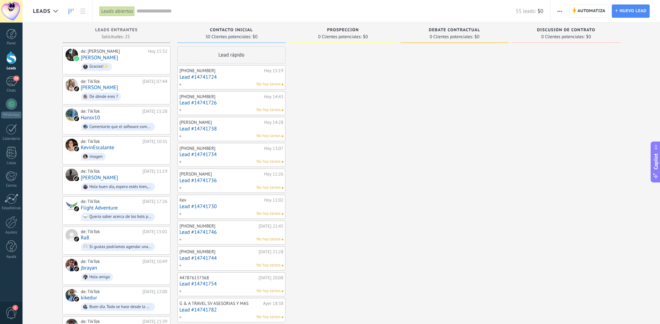
click at [47, 9] on span "Leads" at bounding box center [42, 11] width 18 height 7
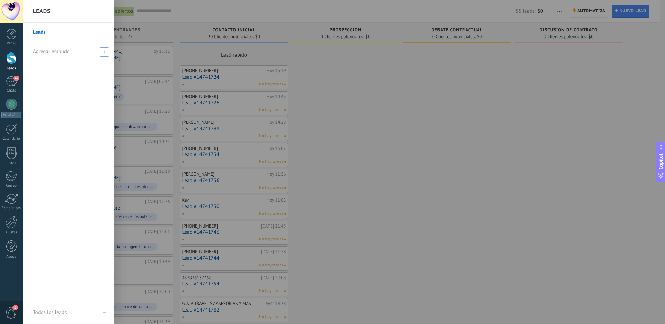
click at [54, 52] on span "Agregar embudo" at bounding box center [51, 51] width 37 height 7
type input "**********"
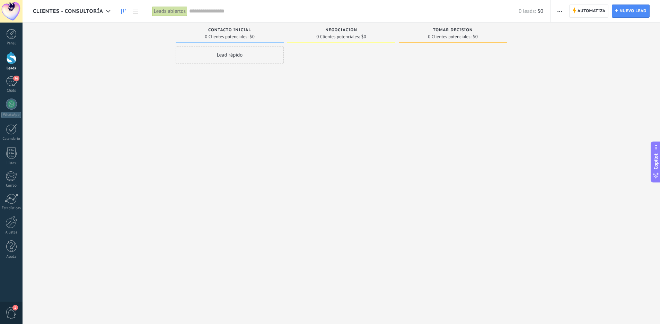
click at [95, 15] on div "Clientes - Consultoría" at bounding box center [73, 11] width 81 height 22
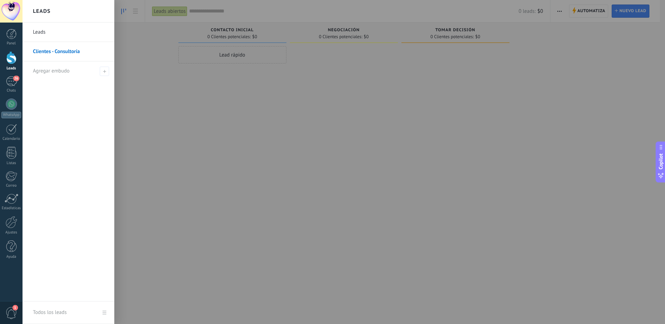
click at [34, 34] on link "Leads" at bounding box center [70, 32] width 75 height 19
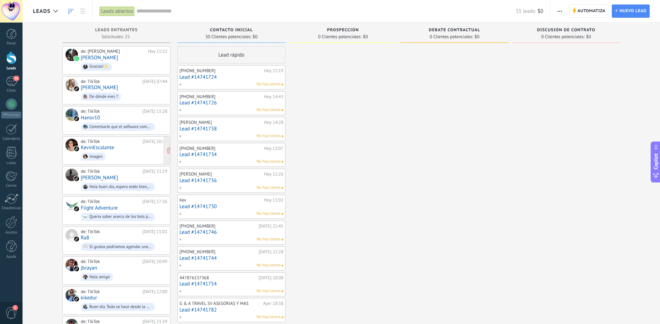
click at [92, 144] on link "KevinEscalante" at bounding box center [97, 147] width 33 height 6
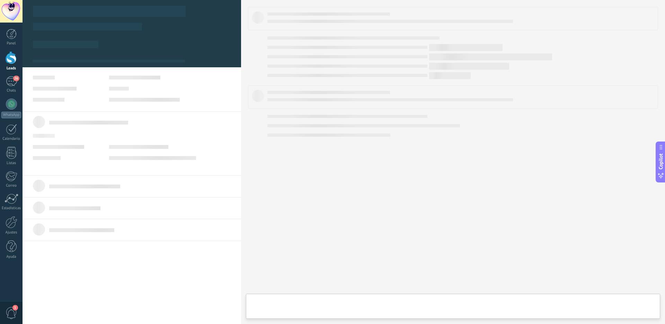
type textarea "**********"
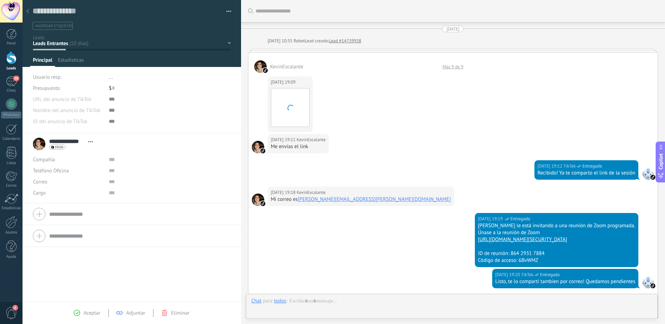
scroll to position [310, 0]
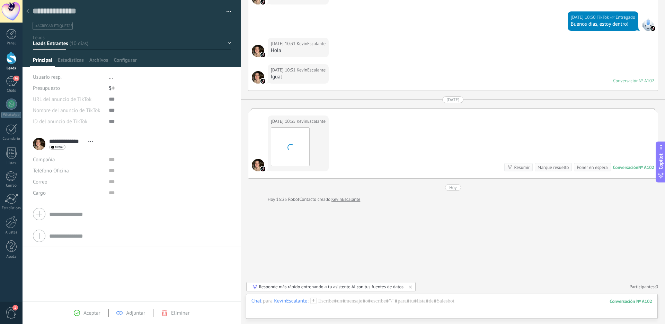
click at [0, 0] on div "Contacto inicial Prospección Debate contractual Discusión de contrato Logrado c…" at bounding box center [0, 0] width 0 height 0
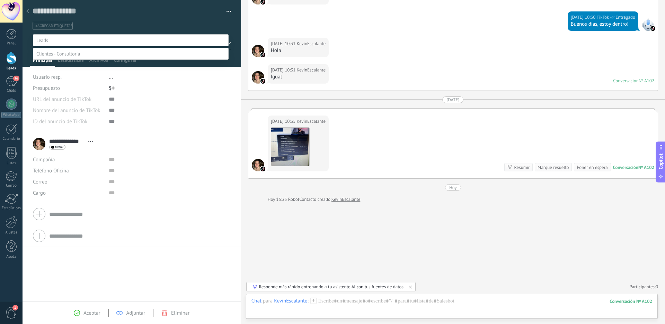
click at [67, 57] on span at bounding box center [58, 54] width 44 height 6
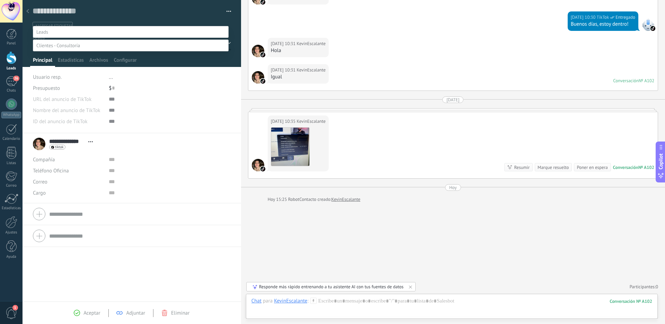
click at [0, 0] on label "Contacto inicial" at bounding box center [0, 0] width 0 height 0
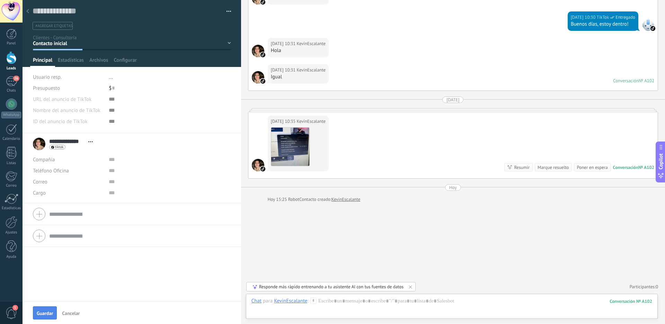
click at [53, 307] on button "Guardar" at bounding box center [45, 312] width 24 height 13
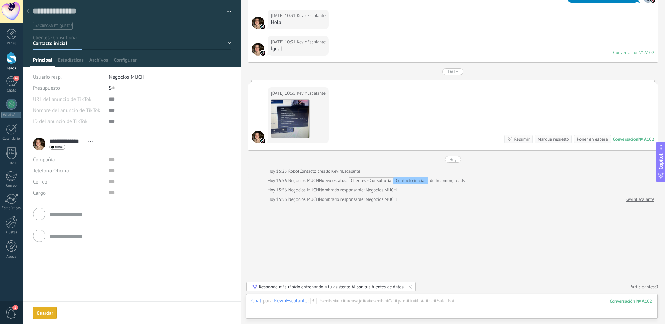
click at [29, 9] on div at bounding box center [28, 12] width 10 height 14
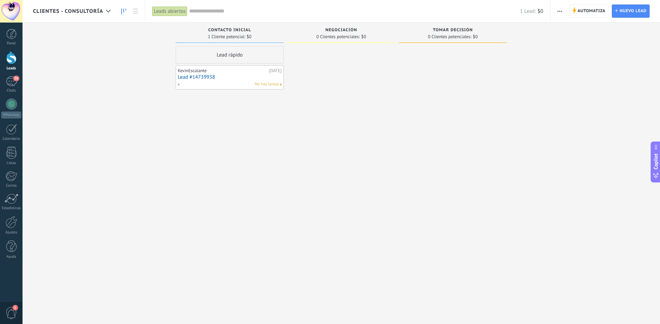
click at [76, 10] on span "Clientes - Consultoría" at bounding box center [68, 11] width 70 height 7
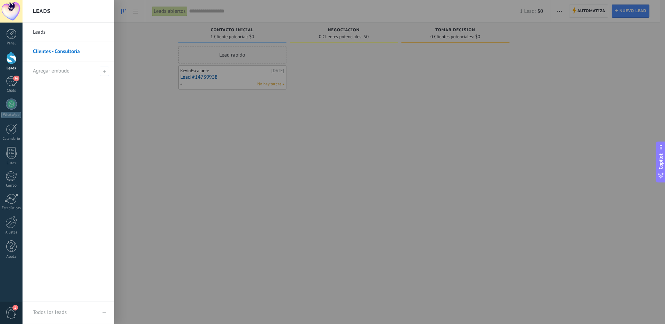
click at [43, 32] on link "Leads" at bounding box center [70, 32] width 75 height 19
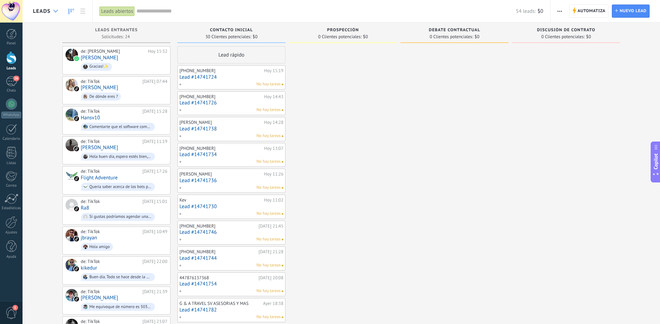
click at [52, 9] on div at bounding box center [55, 12] width 11 height 14
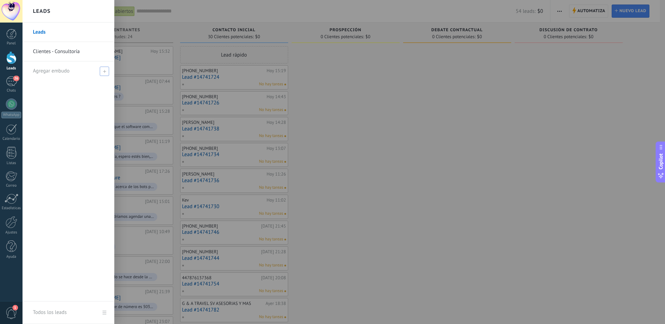
click at [71, 75] on div "Agregar embudo" at bounding box center [70, 70] width 75 height 19
click at [71, 73] on input "text" at bounding box center [65, 70] width 65 height 11
type input "******"
click at [108, 70] on span at bounding box center [105, 71] width 6 height 5
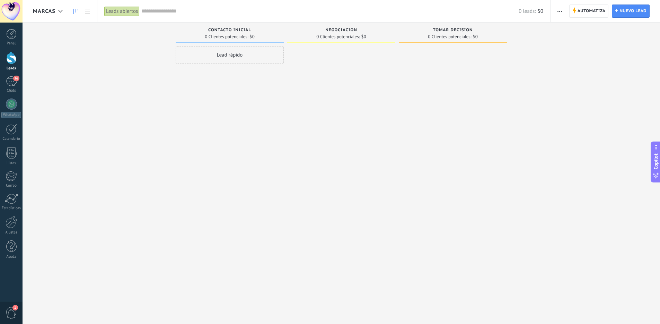
click at [46, 10] on span "Marcas" at bounding box center [44, 11] width 23 height 7
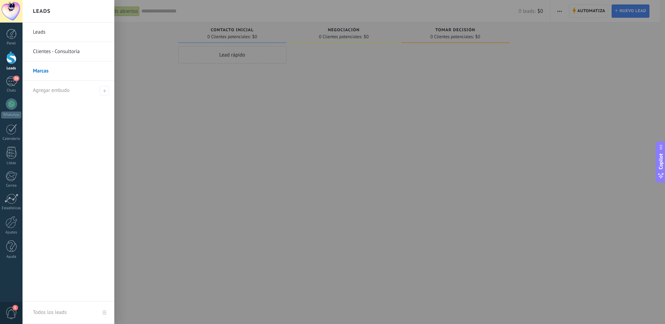
click at [43, 30] on link "Leads" at bounding box center [70, 32] width 75 height 19
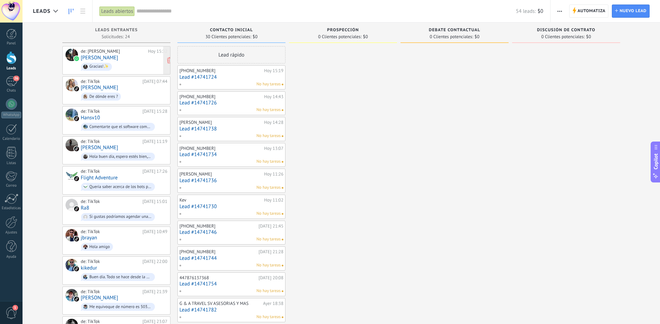
click at [105, 59] on link "[PERSON_NAME]" at bounding box center [99, 58] width 37 height 6
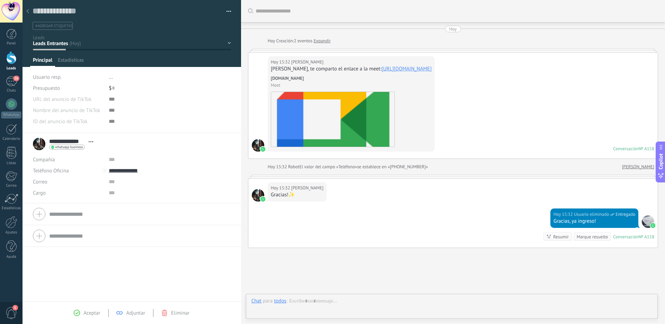
scroll to position [45, 0]
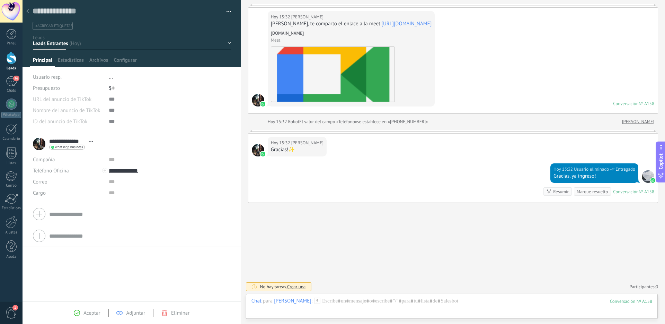
click at [0, 0] on div "Contacto inicial Prospección Debate contractual Discusión de contrato Logrado c…" at bounding box center [0, 0] width 0 height 0
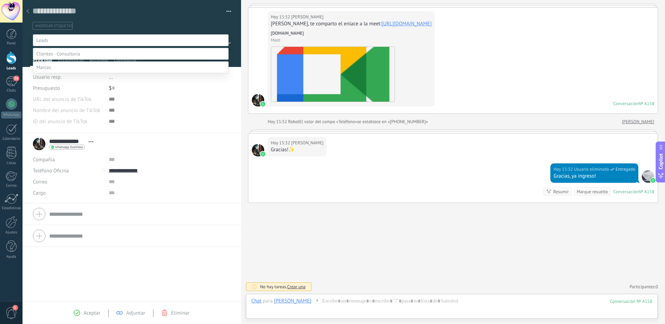
click at [60, 73] on label at bounding box center [131, 67] width 196 height 12
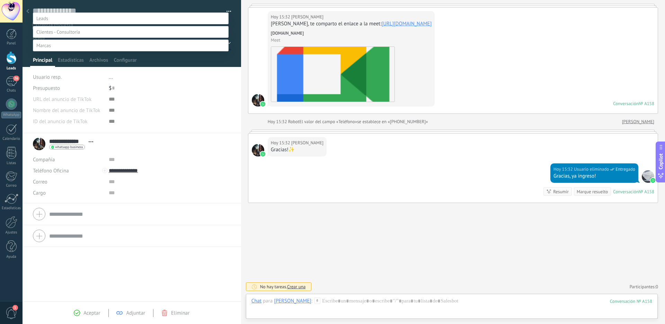
click at [0, 0] on label "Contacto inicial" at bounding box center [0, 0] width 0 height 0
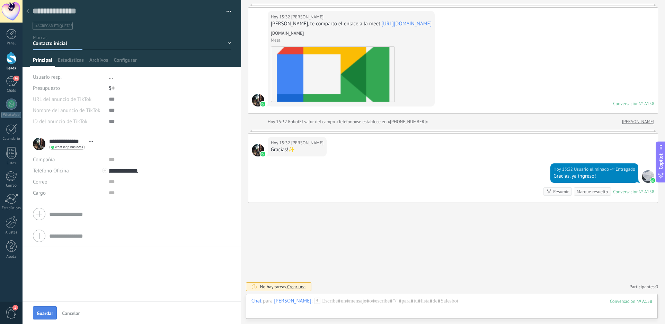
click at [43, 312] on span "Guardar" at bounding box center [45, 312] width 16 height 5
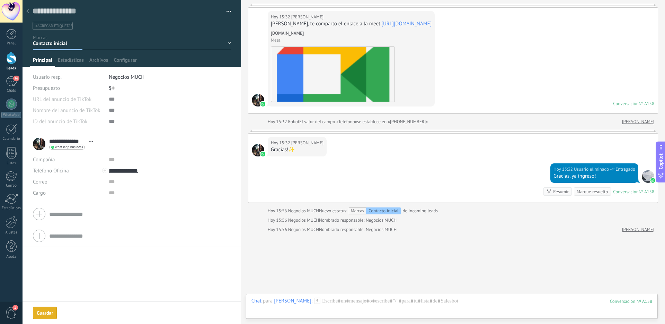
scroll to position [75, 0]
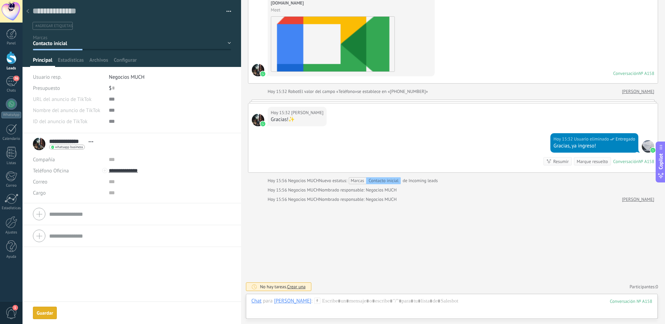
click at [28, 8] on div at bounding box center [28, 12] width 10 height 14
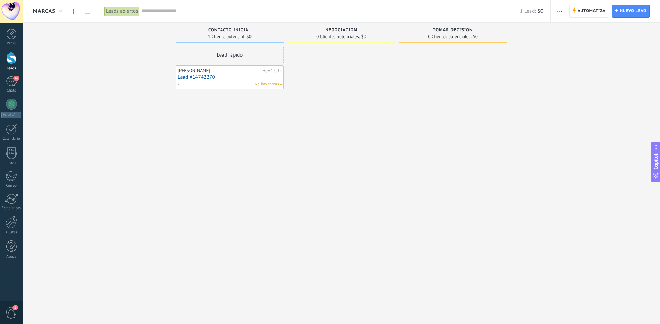
click at [58, 15] on div at bounding box center [60, 12] width 11 height 14
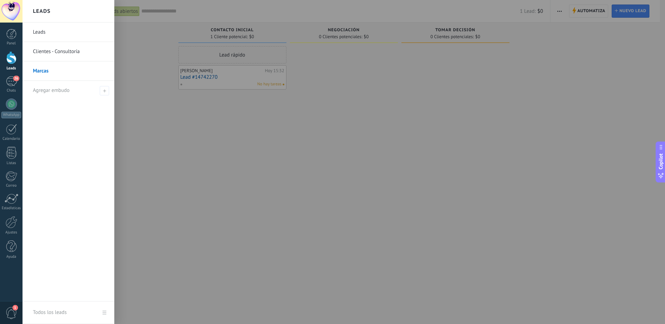
click at [47, 44] on link "Clientes - Consultoría" at bounding box center [70, 51] width 75 height 19
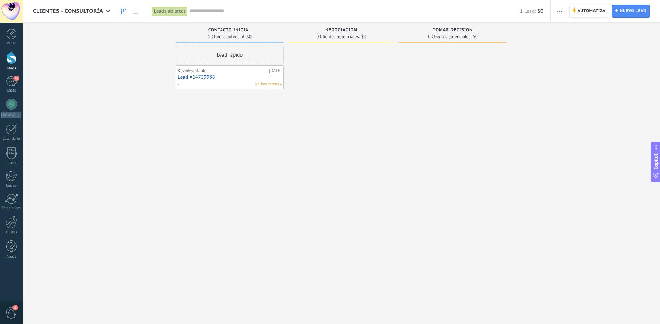
click at [64, 14] on div "Clientes - Consultoría" at bounding box center [73, 11] width 81 height 22
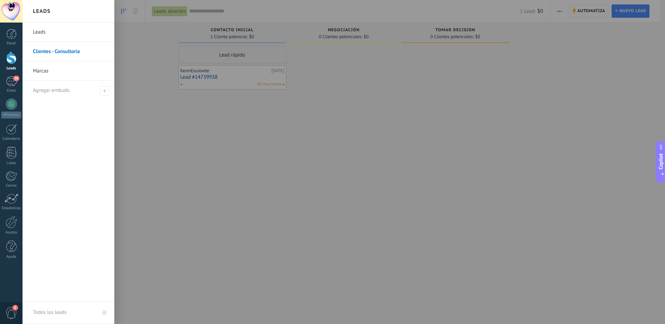
click at [46, 36] on link "Leads" at bounding box center [70, 32] width 75 height 19
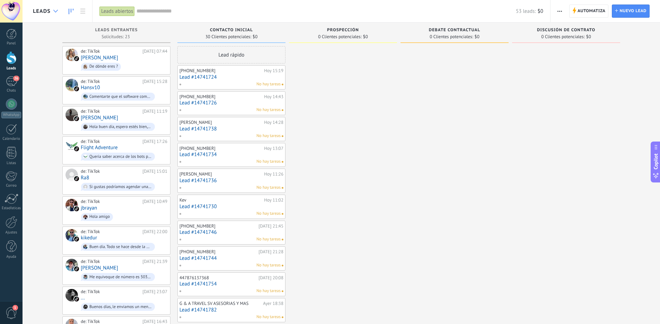
click at [52, 14] on div at bounding box center [55, 12] width 11 height 14
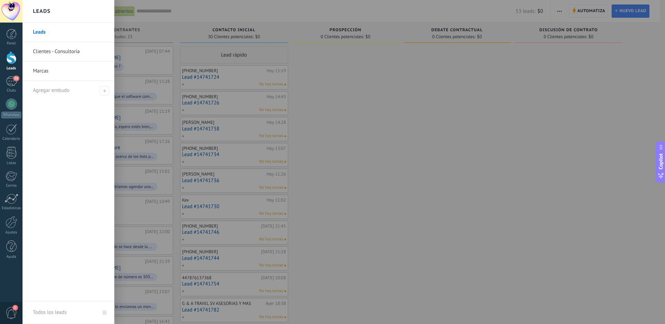
click at [80, 52] on link "Clientes - Consultoría" at bounding box center [70, 51] width 75 height 19
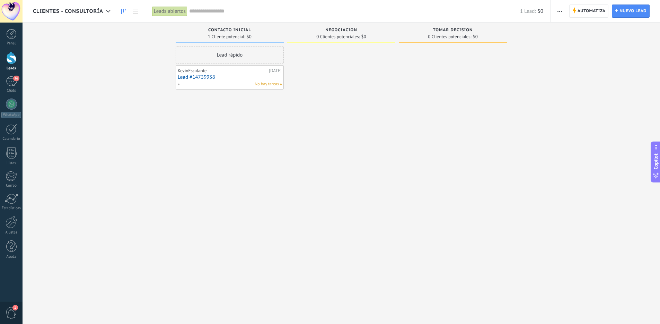
click at [57, 11] on span "Clientes - Consultoría" at bounding box center [68, 11] width 70 height 7
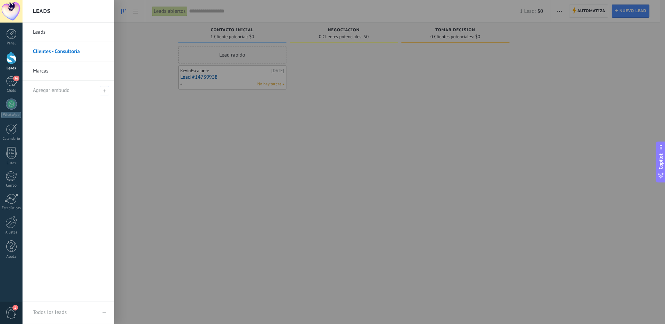
click at [45, 30] on link "Leads" at bounding box center [70, 32] width 75 height 19
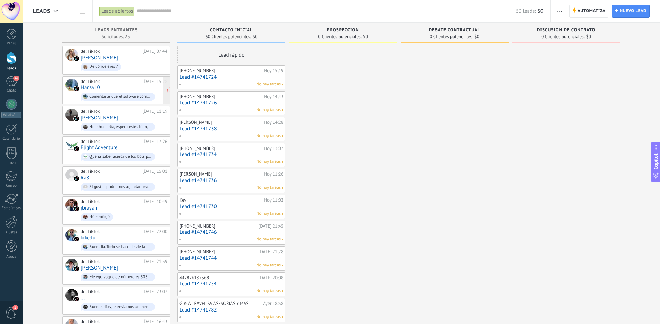
click at [93, 86] on link "Hansv10" at bounding box center [90, 88] width 19 height 6
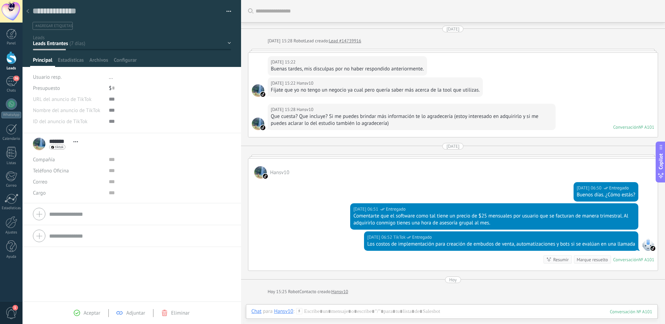
click at [28, 11] on icon at bounding box center [27, 11] width 3 height 4
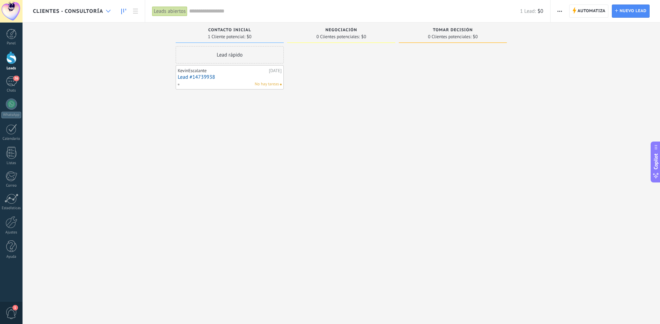
click at [105, 15] on div at bounding box center [108, 12] width 11 height 14
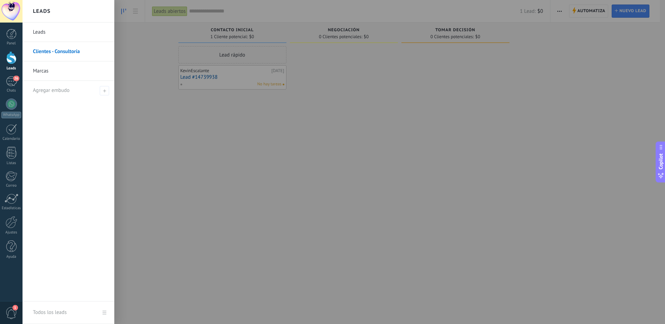
click at [37, 28] on link "Leads" at bounding box center [70, 32] width 75 height 19
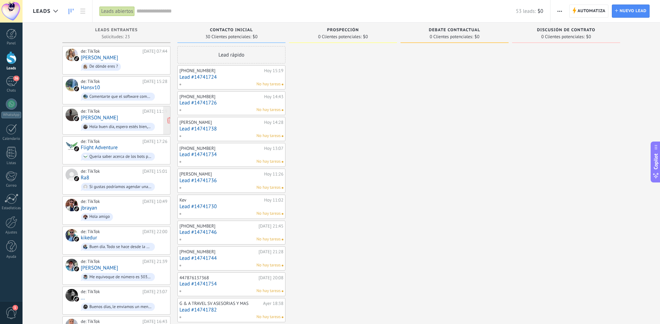
click at [93, 118] on link "[PERSON_NAME]" at bounding box center [99, 118] width 37 height 6
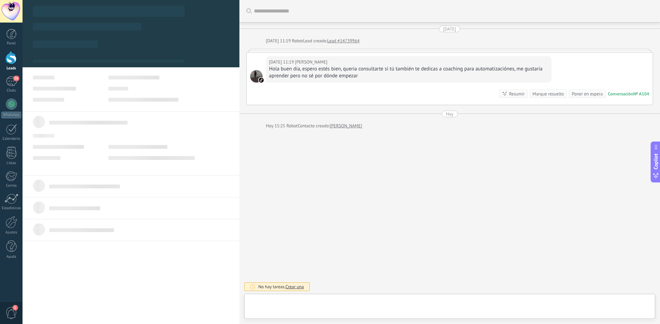
type textarea "**********"
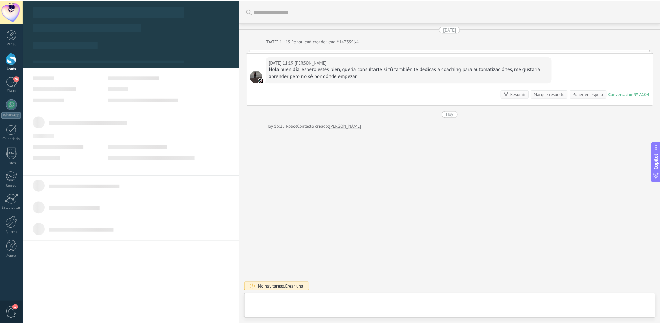
scroll to position [10, 0]
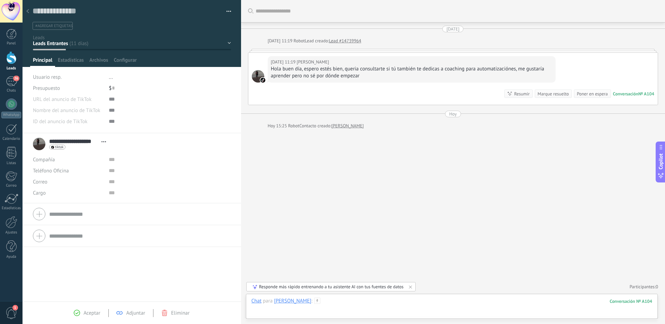
click at [396, 303] on div at bounding box center [452, 307] width 401 height 21
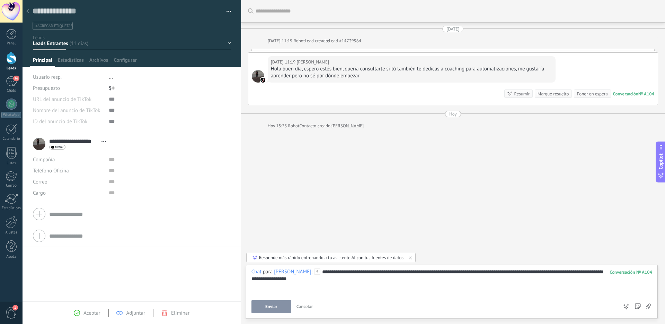
click at [278, 306] on button "Enviar" at bounding box center [272, 306] width 40 height 13
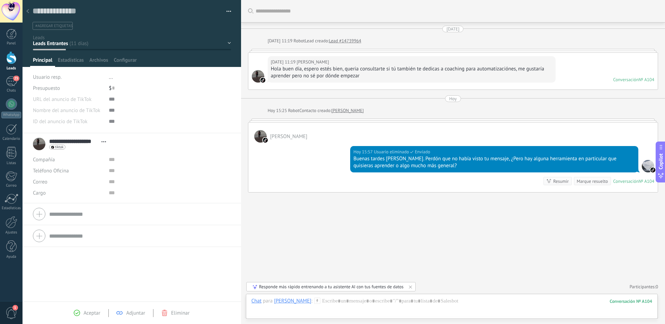
click at [29, 12] on icon at bounding box center [27, 11] width 3 height 4
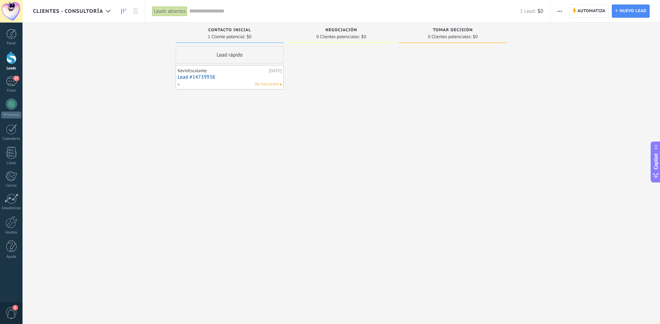
click at [89, 14] on span "Clientes - Consultoría" at bounding box center [68, 11] width 70 height 7
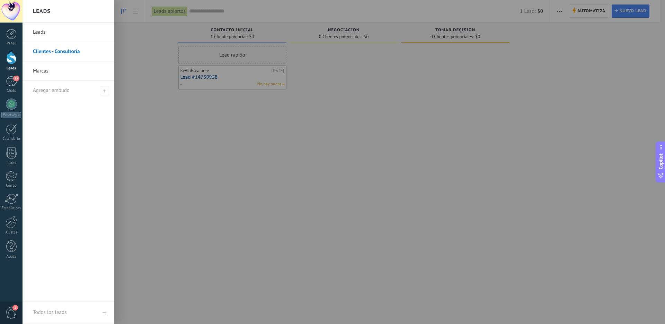
click at [42, 32] on link "Leads" at bounding box center [70, 32] width 75 height 19
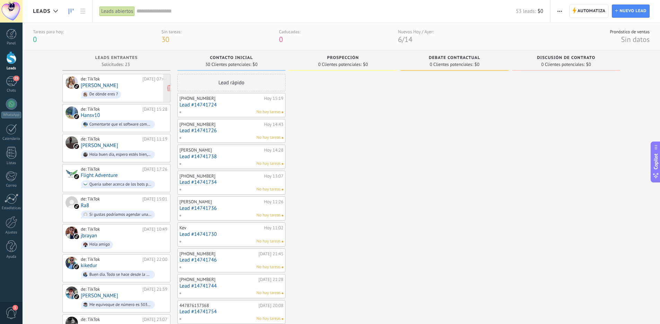
click at [94, 87] on link "[PERSON_NAME]" at bounding box center [99, 85] width 37 height 6
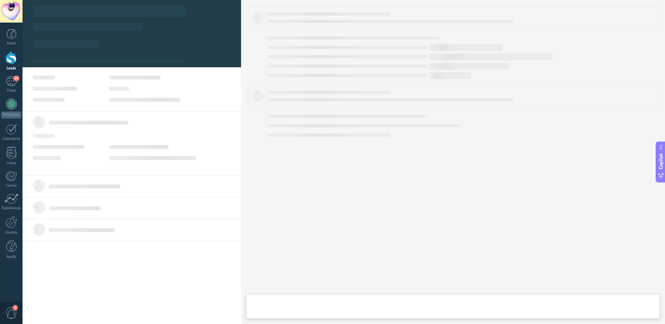
type textarea "**********"
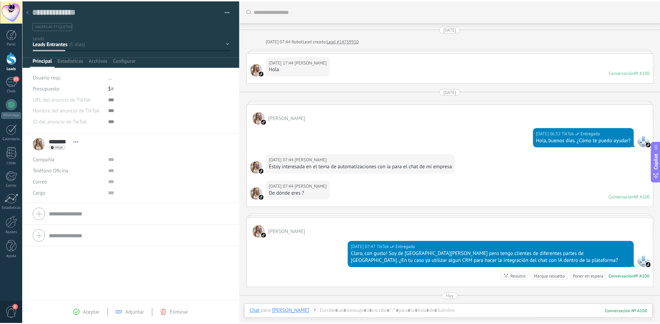
scroll to position [29, 0]
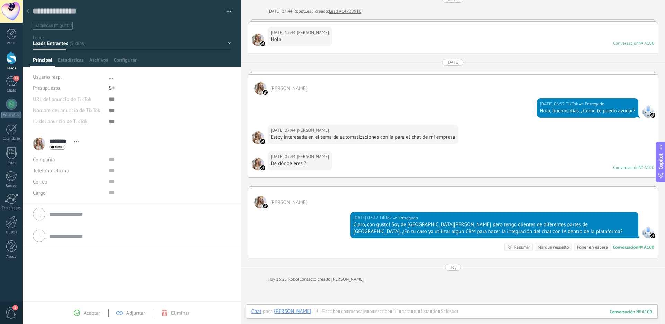
click at [30, 11] on div at bounding box center [28, 12] width 10 height 14
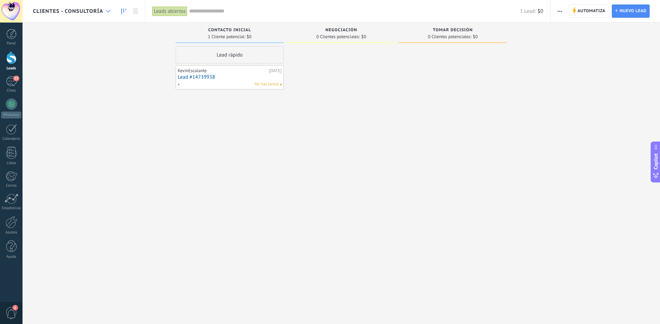
click at [107, 11] on icon at bounding box center [108, 11] width 5 height 3
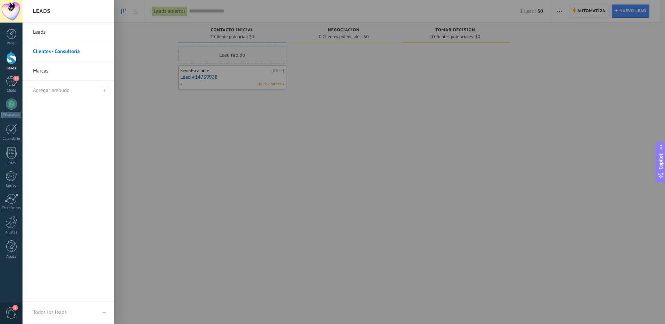
click at [42, 28] on link "Leads" at bounding box center [70, 32] width 75 height 19
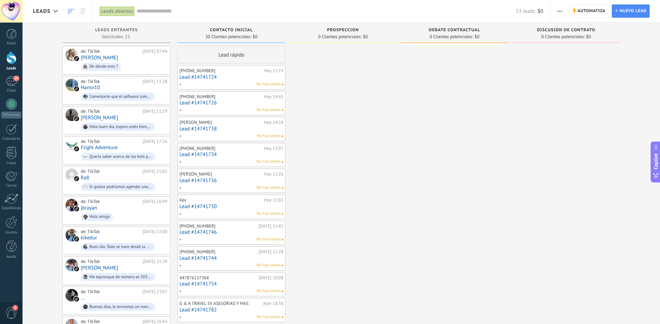
scroll to position [10, 0]
click at [95, 88] on link "Hansv10" at bounding box center [90, 88] width 19 height 6
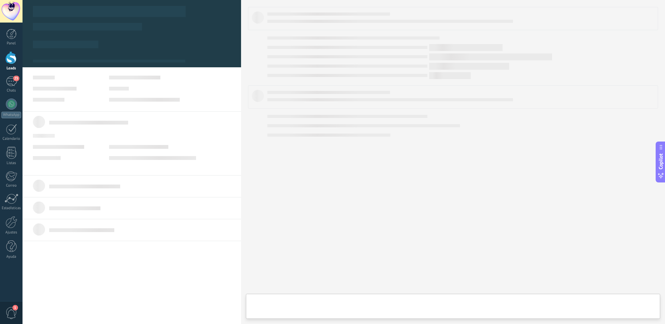
type textarea "**********"
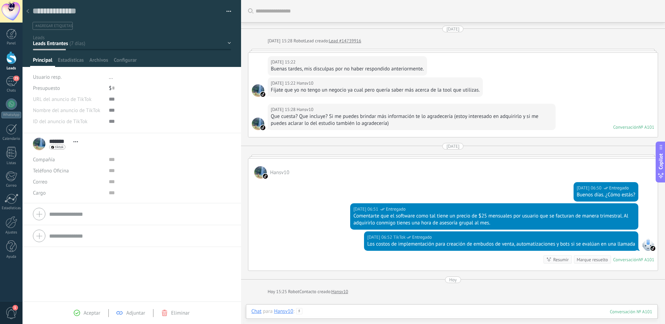
click at [363, 314] on div at bounding box center [452, 318] width 401 height 21
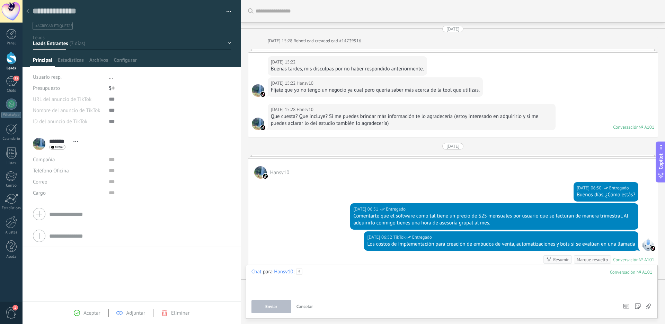
scroll to position [33, 0]
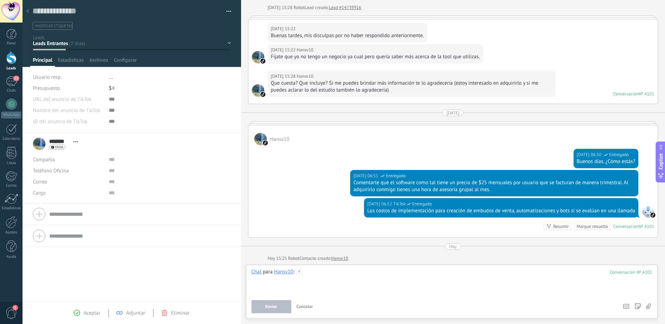
paste div
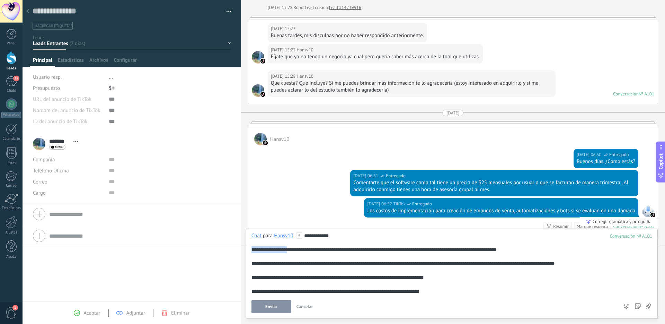
drag, startPoint x: 296, startPoint y: 249, endPoint x: 243, endPoint y: 247, distance: 52.7
click at [243, 247] on div "Guardar y crear Imprimir Administrar etiquetas" at bounding box center [344, 162] width 643 height 324
click at [482, 262] on div "**********" at bounding box center [452, 263] width 401 height 7
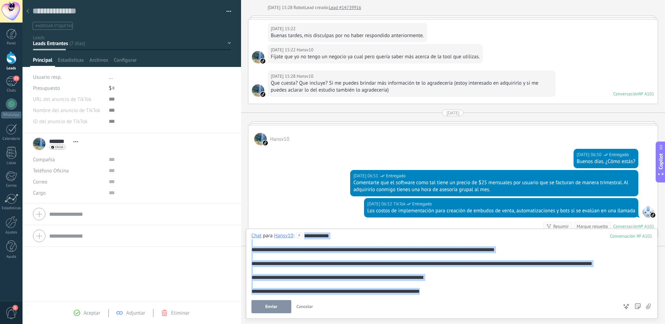
drag, startPoint x: 433, startPoint y: 289, endPoint x: 309, endPoint y: 229, distance: 138.1
click at [309, 229] on div "**********" at bounding box center [452, 273] width 412 height 90
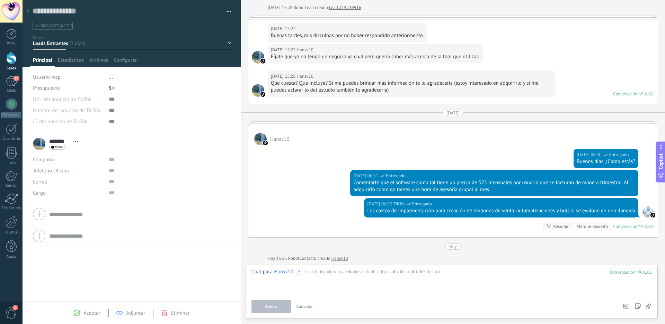
click at [307, 304] on span "Cancelar" at bounding box center [305, 306] width 17 height 6
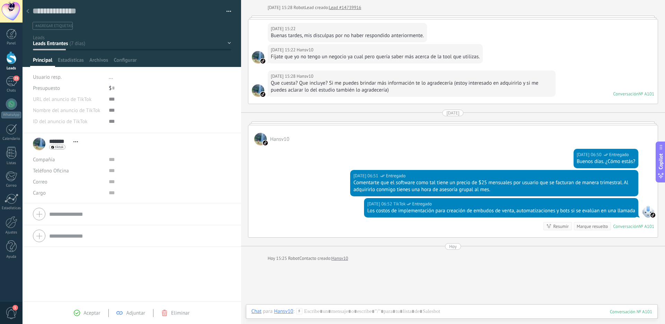
click at [29, 16] on div at bounding box center [28, 12] width 10 height 14
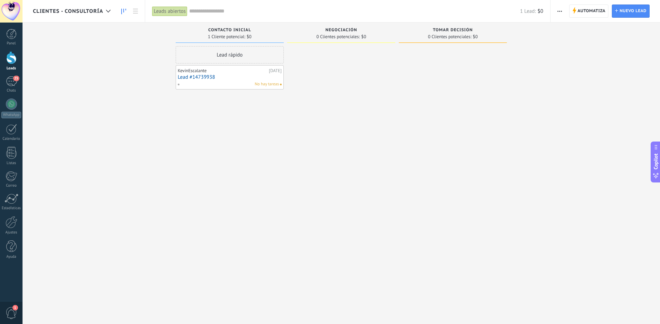
click at [91, 13] on span "Clientes - Consultoría" at bounding box center [68, 11] width 70 height 7
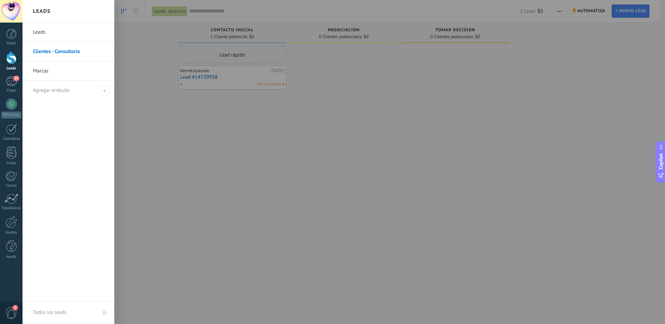
click at [41, 27] on link "Leads" at bounding box center [70, 32] width 75 height 19
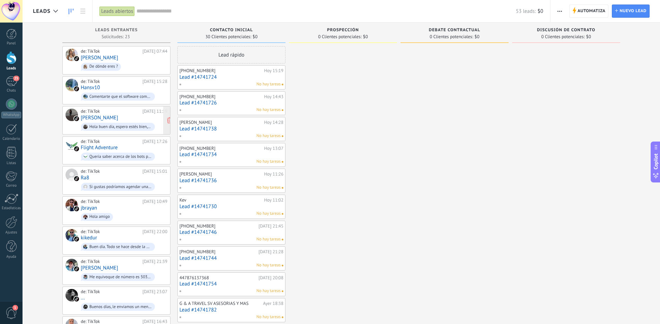
click at [102, 116] on link "[PERSON_NAME]" at bounding box center [99, 118] width 37 height 6
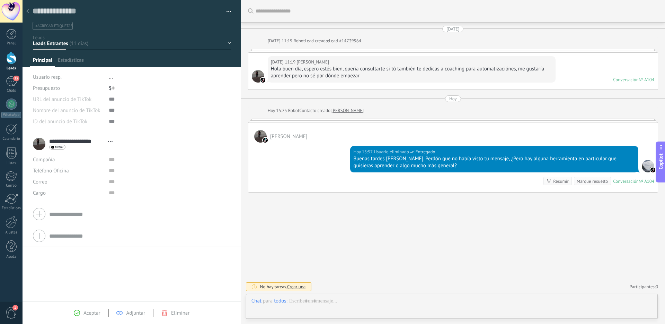
scroll to position [10, 0]
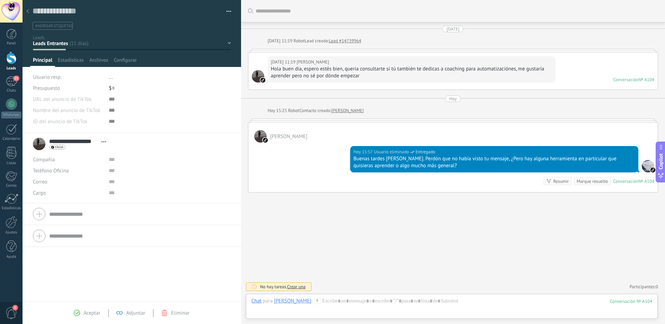
click at [27, 14] on div at bounding box center [28, 12] width 10 height 14
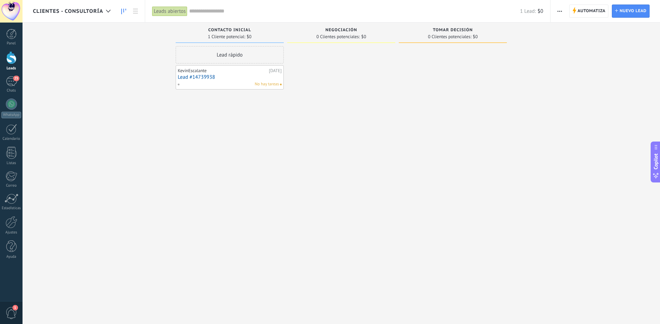
click at [98, 9] on span "Clientes - Consultoría" at bounding box center [68, 11] width 70 height 7
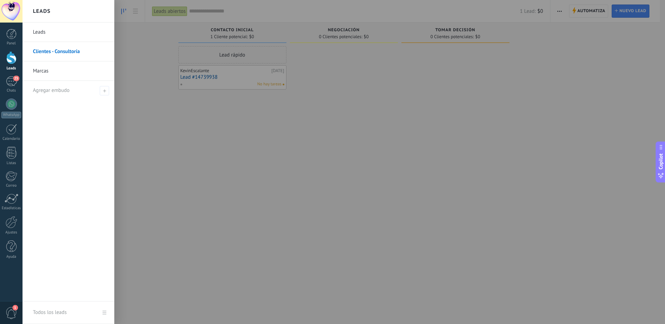
click at [46, 29] on link "Leads" at bounding box center [70, 32] width 75 height 19
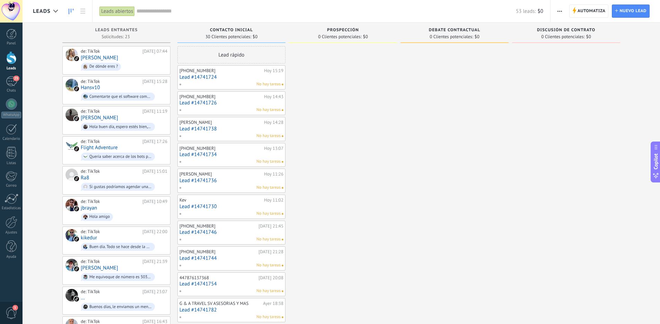
click at [205, 74] on link "Lead #14741724" at bounding box center [231, 77] width 104 height 6
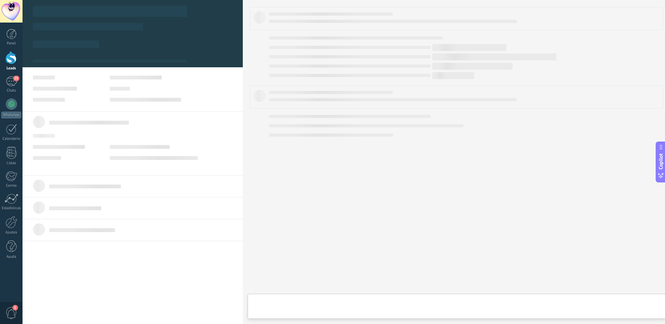
type textarea "**********"
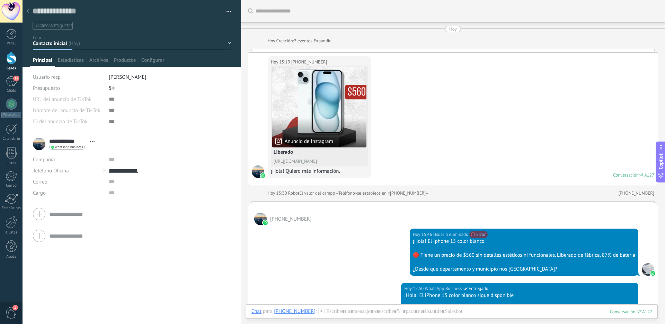
click at [29, 8] on div at bounding box center [28, 12] width 10 height 14
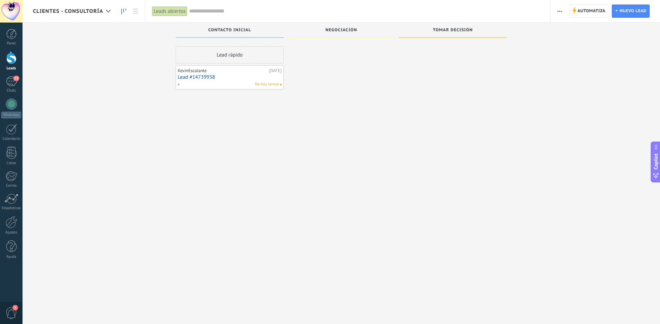
click at [54, 11] on span "Clientes - Consultoría" at bounding box center [68, 11] width 70 height 7
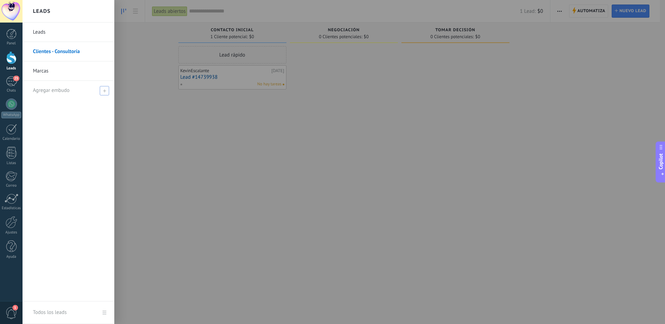
click at [59, 92] on span "Agregar embudo" at bounding box center [51, 90] width 37 height 7
type input "*"
type input "******"
click at [106, 89] on span at bounding box center [105, 90] width 6 height 5
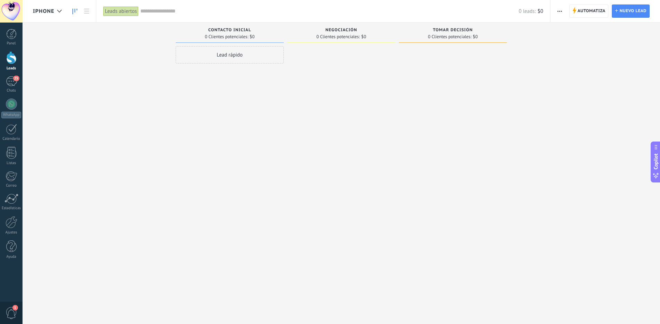
click at [52, 5] on div "Iphone" at bounding box center [49, 11] width 32 height 22
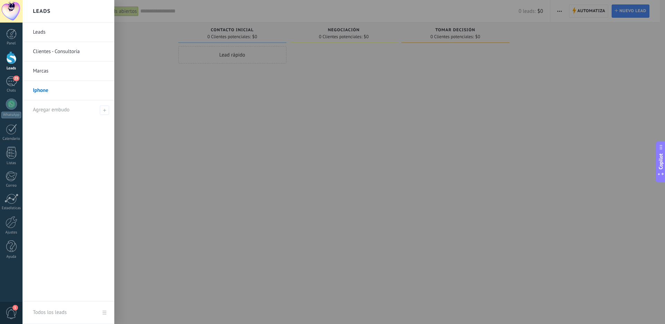
click at [41, 30] on link "Leads" at bounding box center [70, 32] width 75 height 19
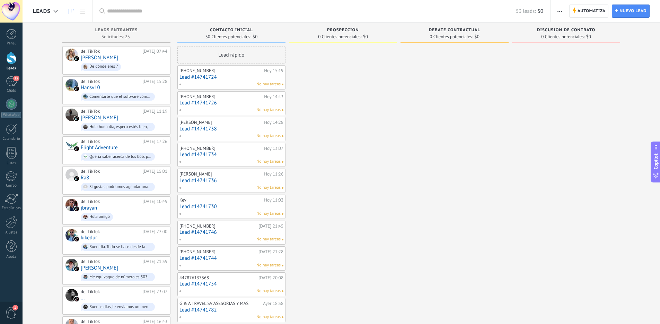
click at [199, 77] on link "Lead #14741724" at bounding box center [231, 77] width 104 height 6
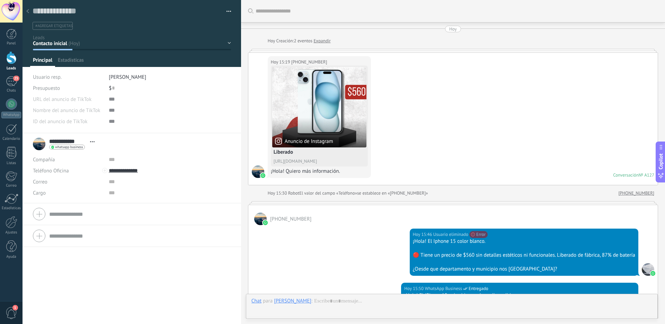
scroll to position [147, 0]
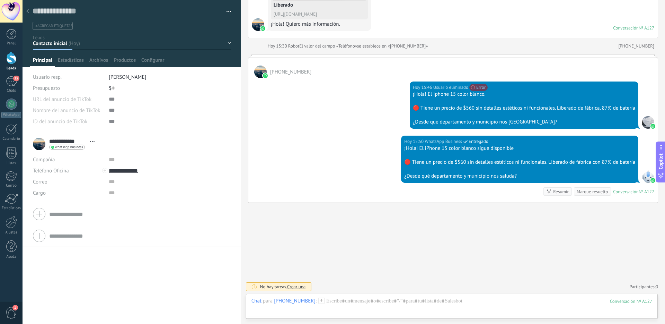
click at [0, 0] on div "Contacto inicial Prospección Debate contractual Discusión de contrato Logrado c…" at bounding box center [0, 0] width 0 height 0
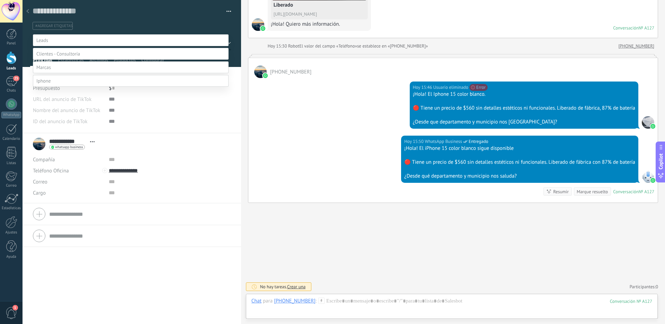
click at [59, 87] on label at bounding box center [131, 81] width 196 height 12
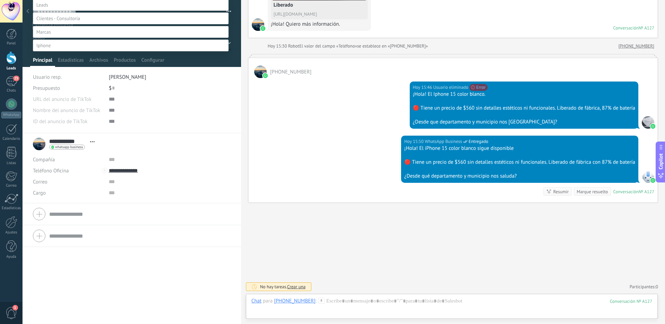
click at [0, 0] on label "Contacto inicial" at bounding box center [0, 0] width 0 height 0
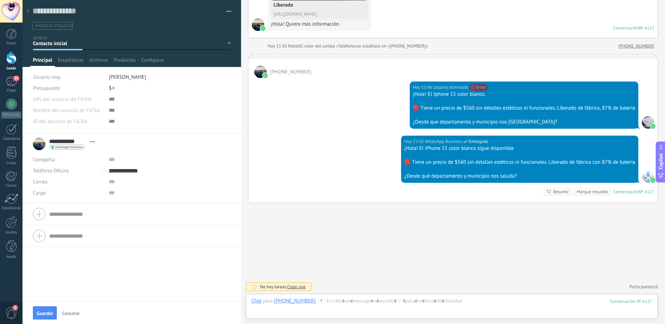
click at [54, 308] on button "Guardar" at bounding box center [45, 312] width 24 height 13
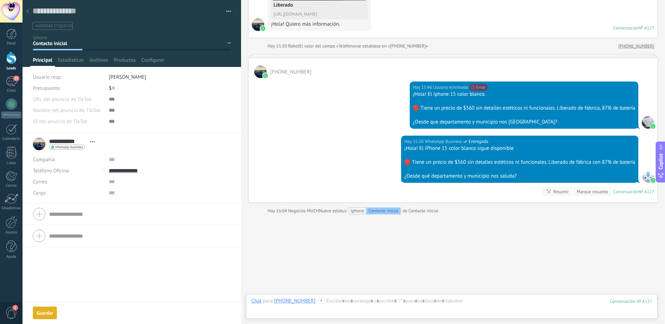
scroll to position [158, 0]
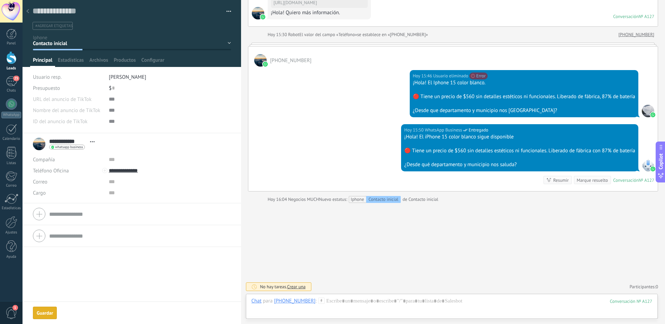
click at [29, 11] on div at bounding box center [28, 12] width 10 height 14
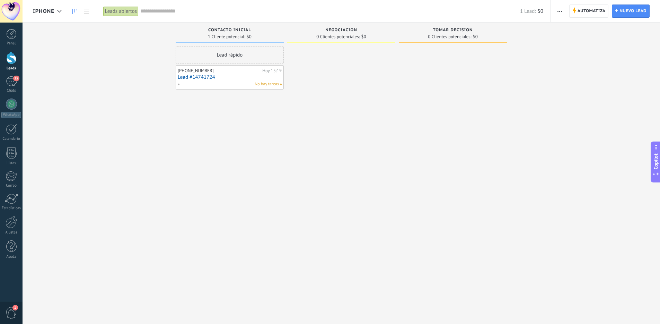
click at [41, 6] on div "Iphone" at bounding box center [49, 11] width 32 height 22
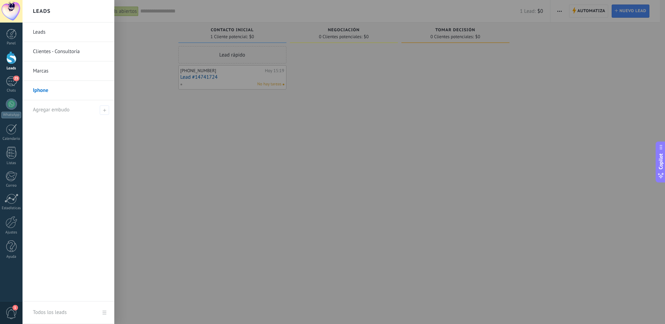
click at [39, 28] on link "Leads" at bounding box center [70, 32] width 75 height 19
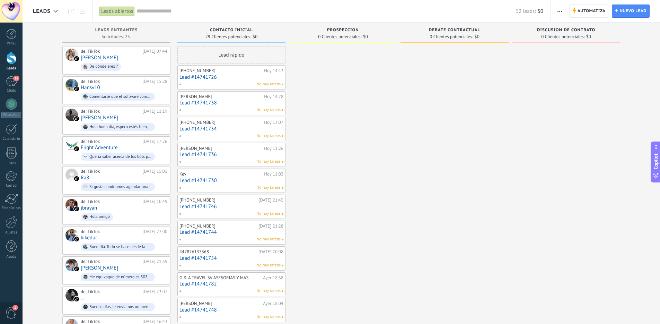
click at [205, 78] on link "Lead #14741726" at bounding box center [231, 77] width 104 height 6
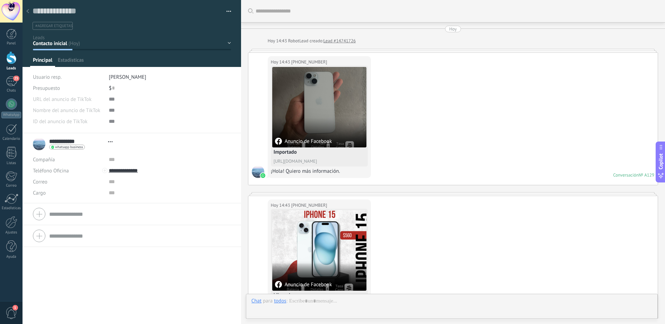
scroll to position [10, 0]
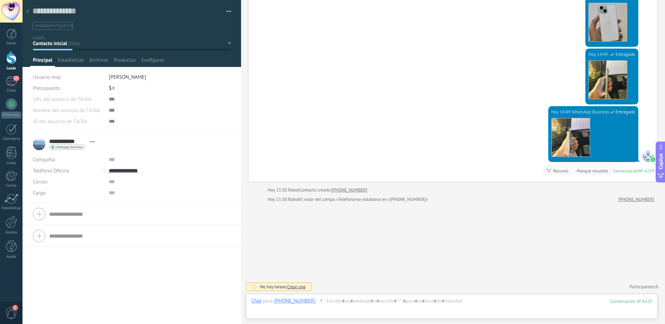
click at [0, 0] on div "Contacto inicial Prospección Debate contractual Discusión de contrato Logrado c…" at bounding box center [0, 0] width 0 height 0
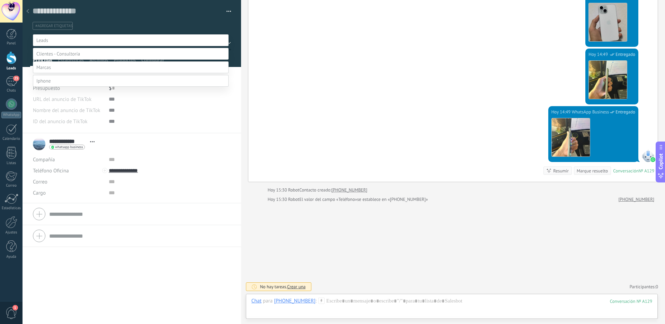
click at [58, 87] on label at bounding box center [131, 81] width 196 height 12
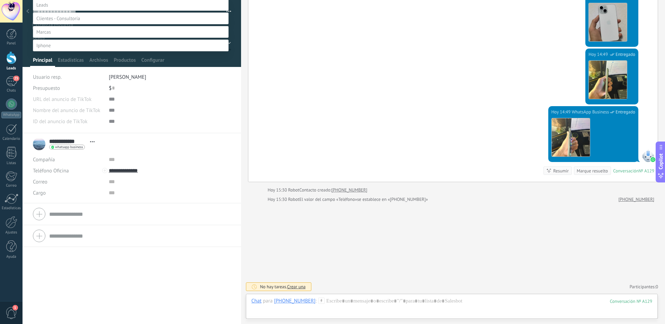
click at [0, 0] on label "Contacto inicial" at bounding box center [0, 0] width 0 height 0
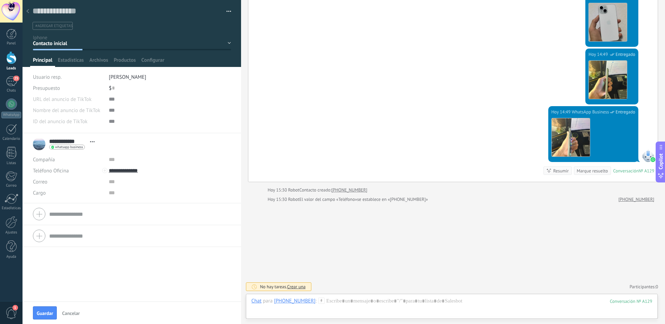
click at [51, 312] on span "Guardar" at bounding box center [45, 312] width 16 height 5
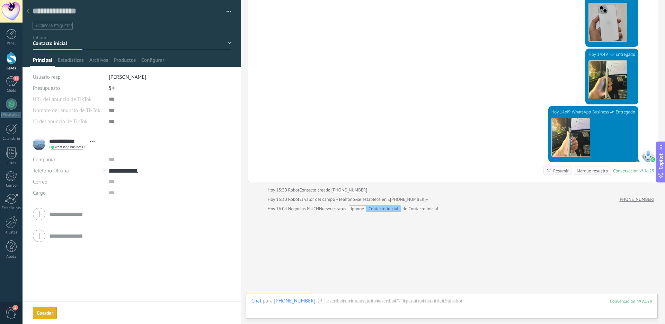
scroll to position [619, 0]
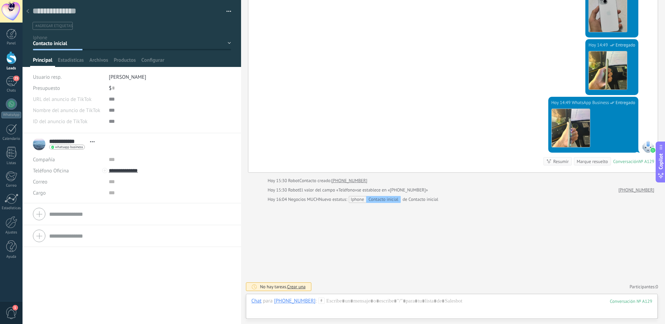
click at [29, 9] on div at bounding box center [28, 12] width 10 height 14
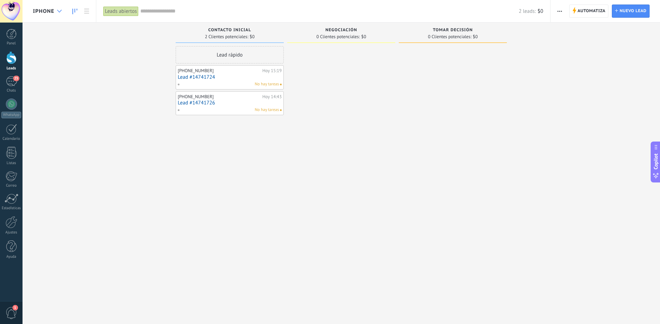
click at [55, 14] on div at bounding box center [59, 12] width 11 height 14
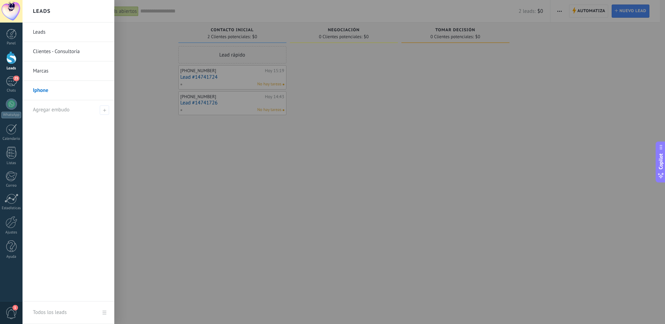
click at [41, 34] on link "Leads" at bounding box center [70, 32] width 75 height 19
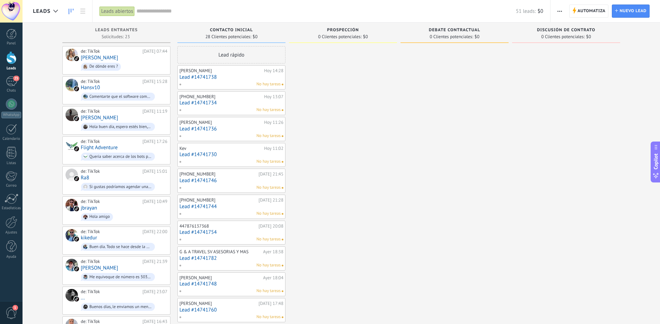
click at [201, 76] on link "Lead #14741738" at bounding box center [231, 77] width 104 height 6
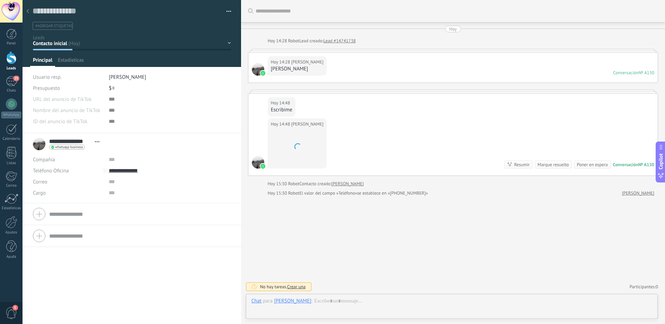
scroll to position [10, 0]
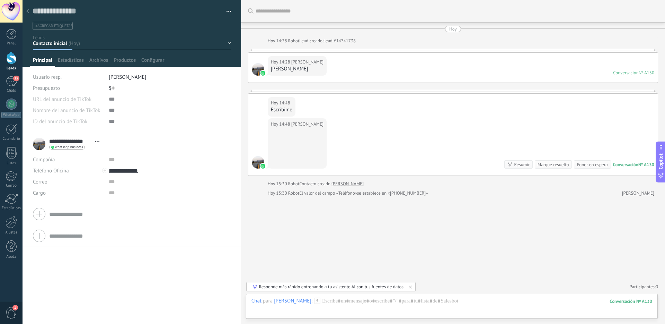
click at [227, 15] on button "button" at bounding box center [226, 11] width 10 height 10
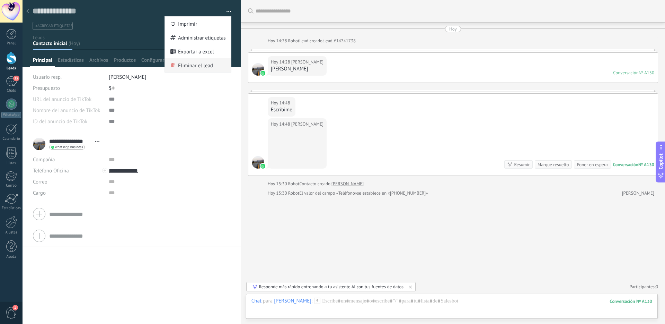
drag, startPoint x: 205, startPoint y: 72, endPoint x: 205, endPoint y: 67, distance: 4.5
click at [205, 67] on span "Eliminar el lead" at bounding box center [195, 65] width 35 height 14
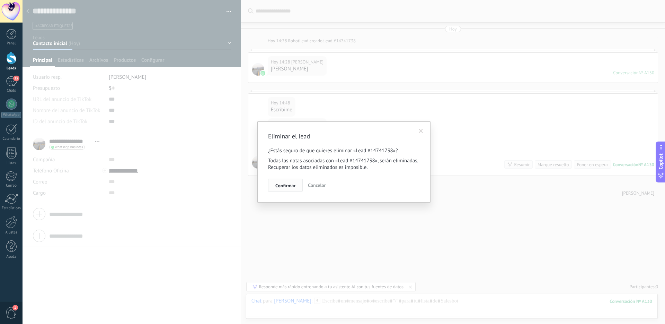
click at [292, 185] on span "Confirmar" at bounding box center [285, 185] width 20 height 5
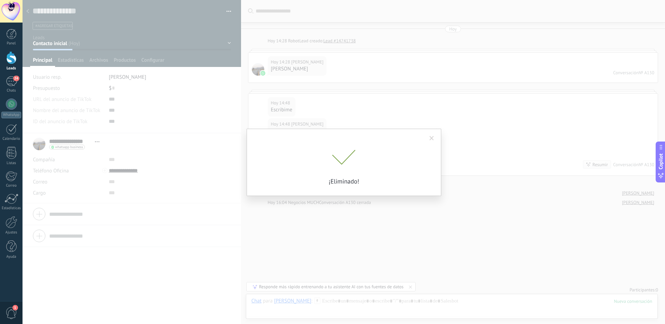
scroll to position [3, 0]
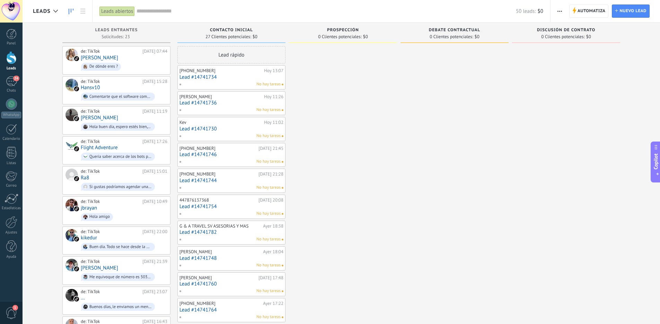
click at [208, 76] on link "Lead #14741734" at bounding box center [231, 77] width 104 height 6
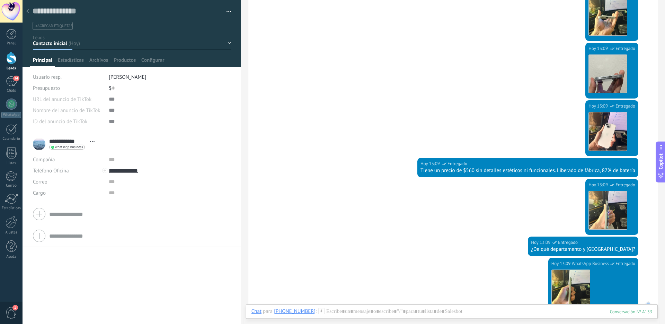
scroll to position [309, 0]
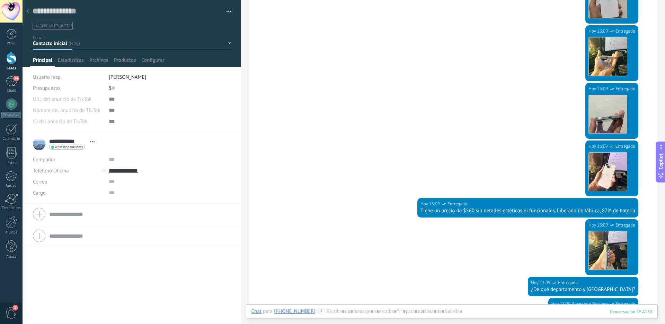
click at [0, 0] on div "Contacto inicial Prospección Debate contractual Discusión de contrato Logrado c…" at bounding box center [0, 0] width 0 height 0
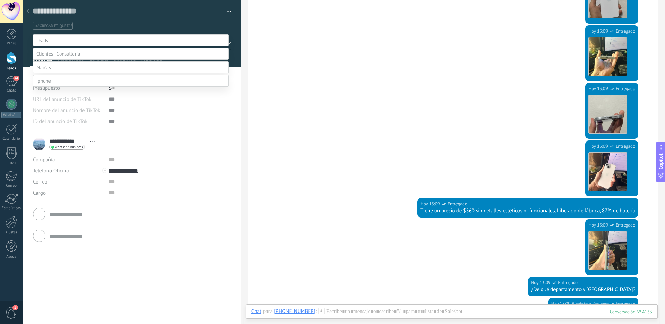
drag, startPoint x: 55, startPoint y: 144, endPoint x: 59, endPoint y: 112, distance: 31.8
click at [55, 87] on label at bounding box center [131, 81] width 196 height 12
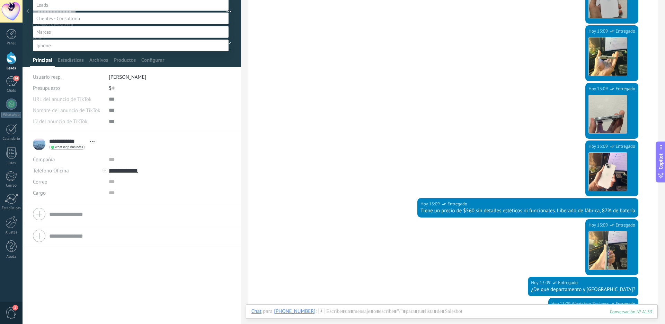
click at [0, 0] on label "Contacto inicial" at bounding box center [0, 0] width 0 height 0
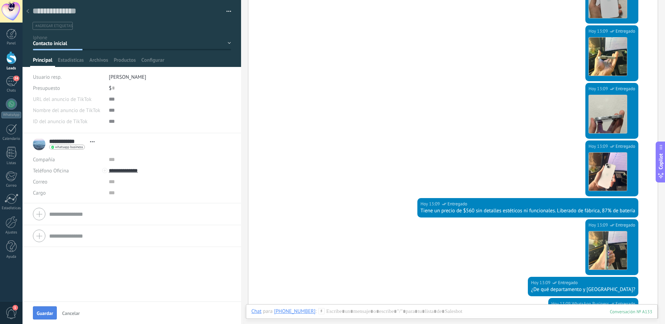
click at [49, 317] on button "Guardar" at bounding box center [45, 312] width 24 height 13
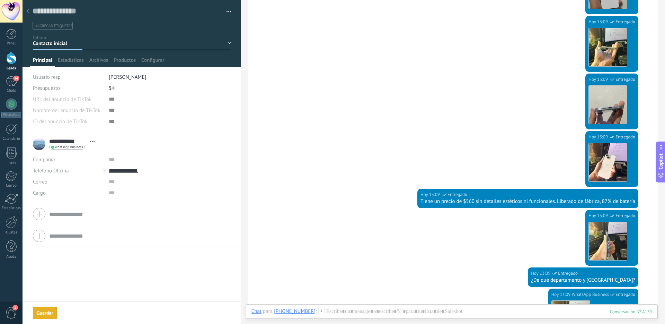
click at [28, 8] on div at bounding box center [28, 12] width 10 height 14
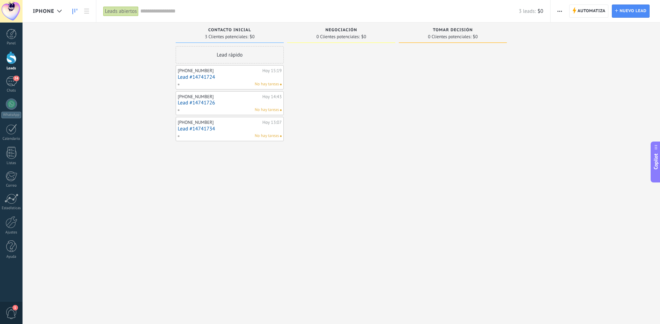
click at [69, 10] on link at bounding box center [75, 12] width 12 height 14
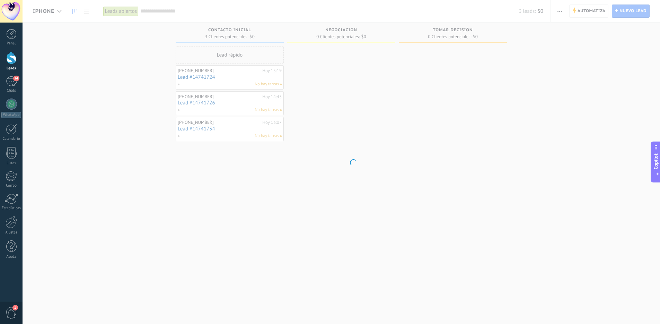
click at [52, 10] on body ".abecls-1,.abecls-2{fill-rule:evenodd}.abecls-2{fill:#fff} .abhcls-1{fill:none}…" at bounding box center [330, 162] width 660 height 324
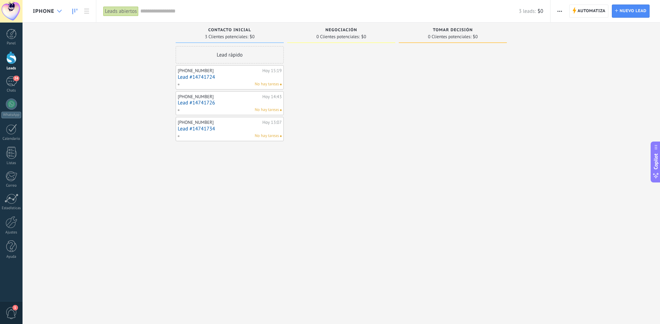
click at [56, 12] on div at bounding box center [59, 12] width 11 height 14
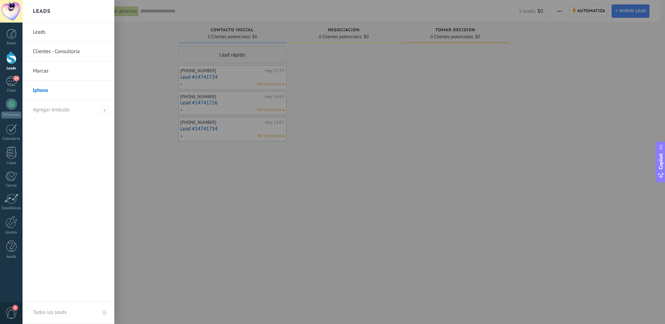
click at [38, 32] on link "Leads" at bounding box center [70, 32] width 75 height 19
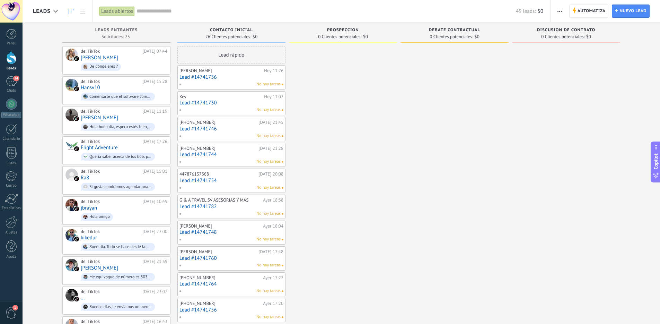
click at [199, 78] on link "Lead #14741736" at bounding box center [231, 77] width 104 height 6
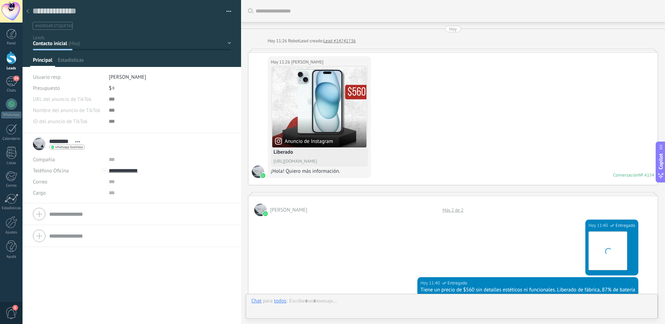
scroll to position [480, 0]
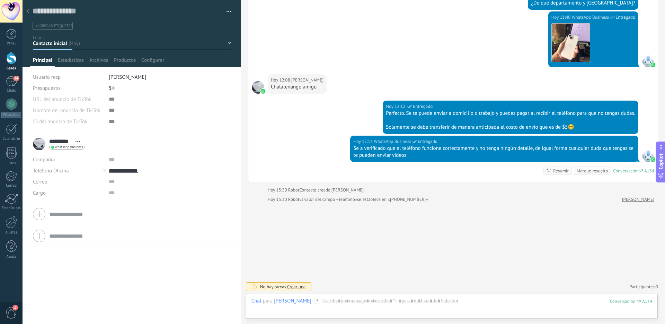
click at [0, 0] on div "Contacto inicial Prospección Debate contractual Discusión de contrato Logrado c…" at bounding box center [0, 0] width 0 height 0
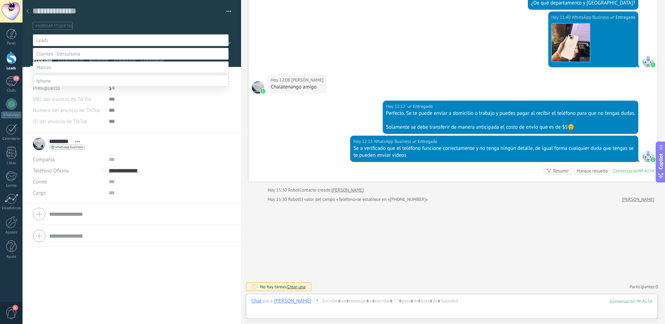
click at [72, 87] on label at bounding box center [131, 81] width 196 height 12
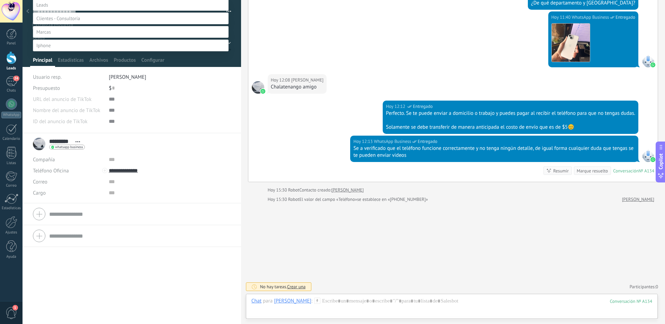
click at [0, 0] on label "Contacto inicial" at bounding box center [0, 0] width 0 height 0
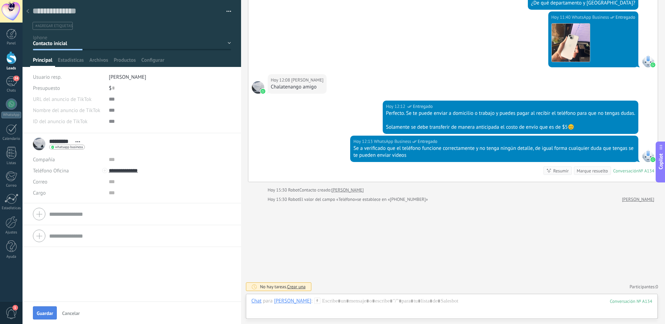
click at [44, 309] on button "Guardar" at bounding box center [45, 312] width 24 height 13
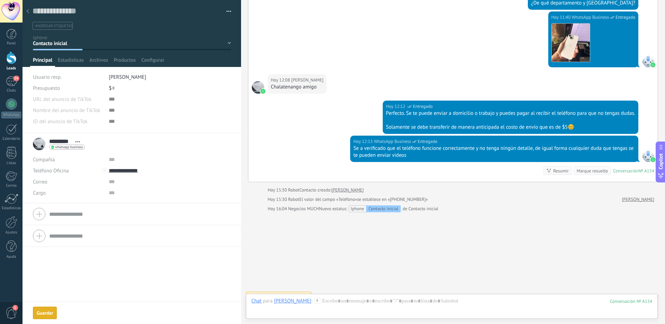
scroll to position [490, 0]
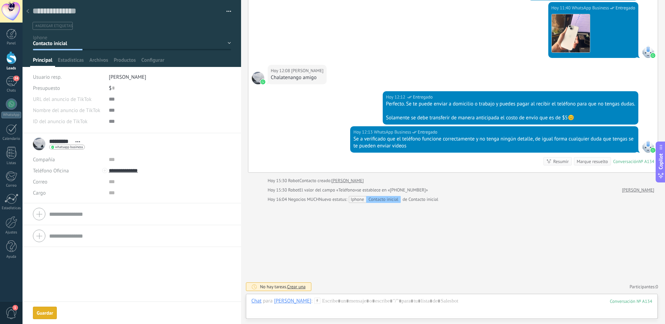
click at [30, 10] on div at bounding box center [28, 12] width 10 height 14
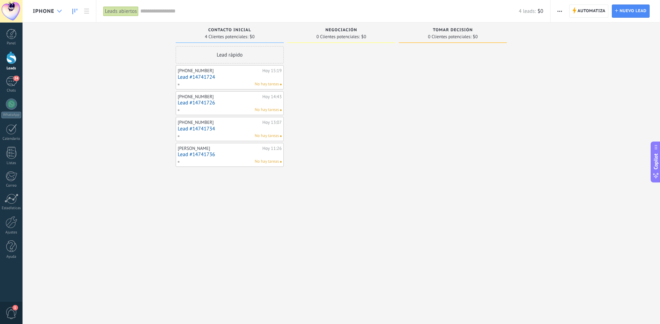
click at [58, 7] on div at bounding box center [59, 12] width 11 height 14
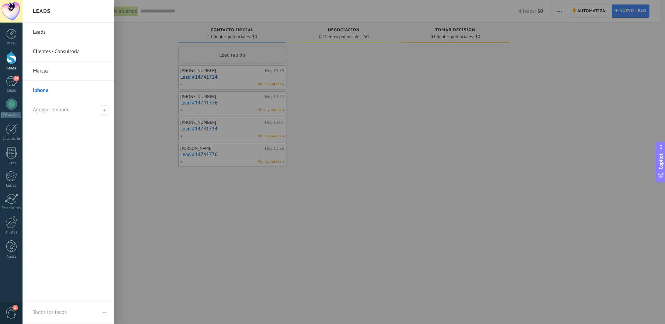
click at [49, 31] on link "Leads" at bounding box center [70, 32] width 75 height 19
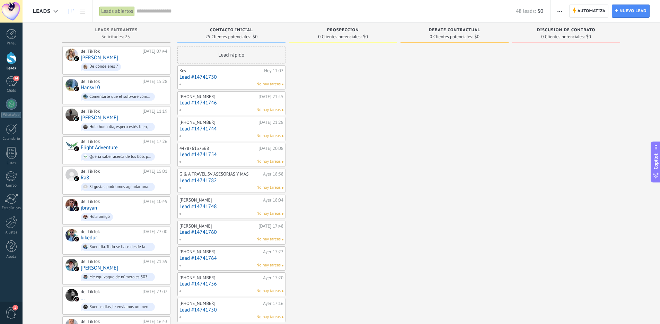
click at [199, 78] on link "Lead #14741730" at bounding box center [231, 77] width 104 height 6
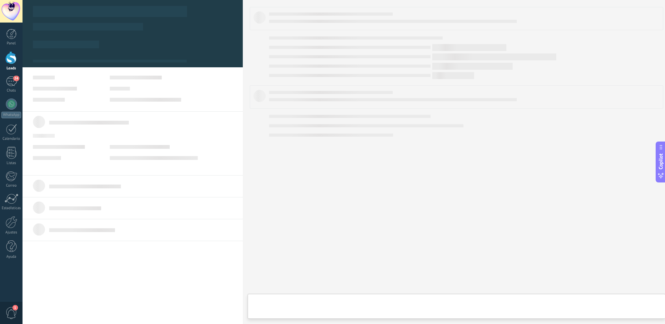
type textarea "**********"
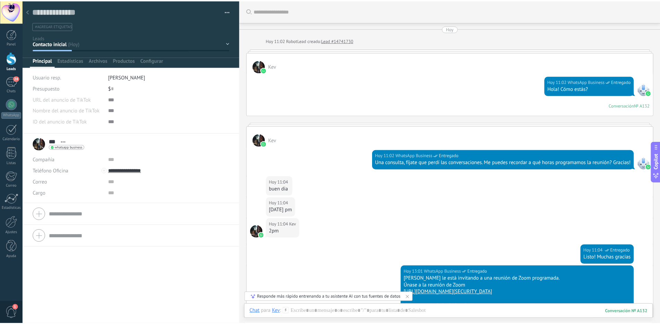
scroll to position [167, 0]
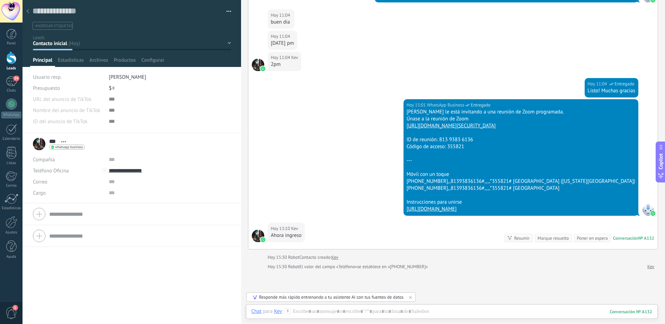
click at [226, 16] on button "button" at bounding box center [226, 11] width 10 height 10
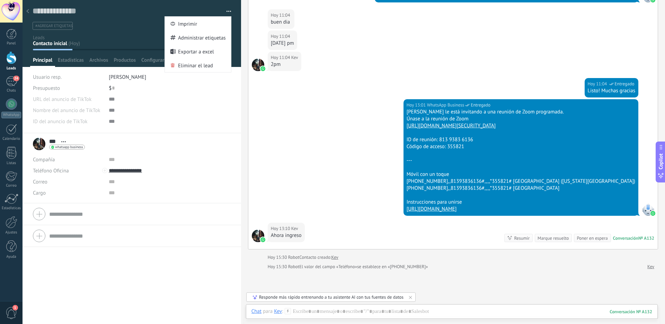
drag, startPoint x: 132, startPoint y: 251, endPoint x: 119, endPoint y: 203, distance: 49.9
click at [132, 251] on div "*** Kev *** Kev Apellido Abrir detalle Copie el nombre" at bounding box center [132, 228] width 219 height 191
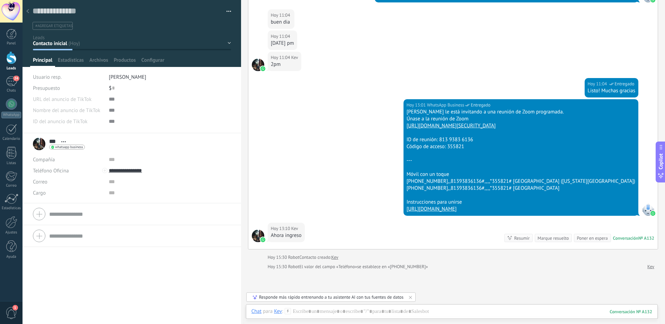
click at [54, 136] on div "*** Kev *** Kev Apellido Abrir detalle Copie el nombre Desatar Contacto princip…" at bounding box center [59, 143] width 52 height 17
click at [52, 140] on input "***" at bounding box center [53, 141] width 9 height 7
click at [48, 192] on div "Cargo" at bounding box center [68, 192] width 71 height 11
click at [120, 192] on input "text" at bounding box center [161, 192] width 104 height 11
click at [111, 180] on input "text" at bounding box center [161, 181] width 104 height 11
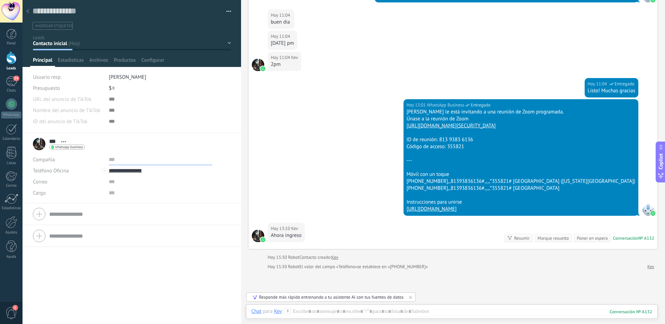
click at [122, 161] on input "text" at bounding box center [161, 159] width 104 height 11
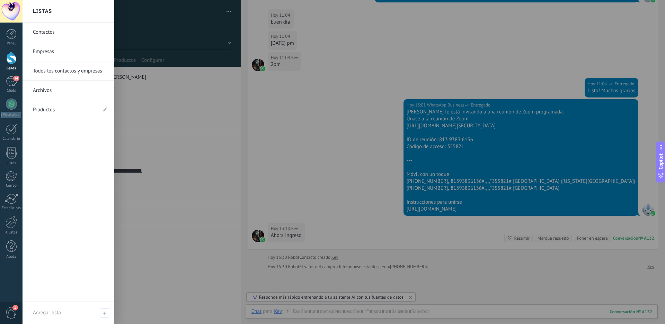
click at [47, 35] on link "Contactos" at bounding box center [70, 32] width 75 height 19
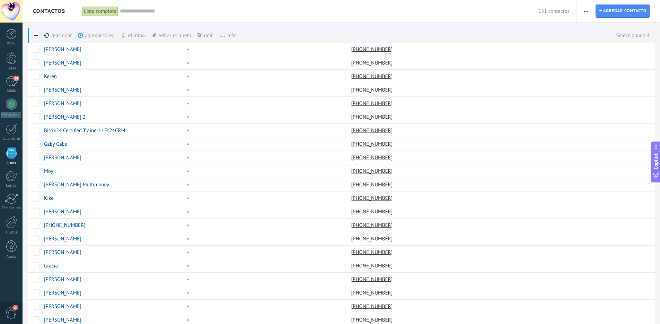
click at [130, 34] on div "eliminar màs" at bounding box center [145, 35] width 49 height 15
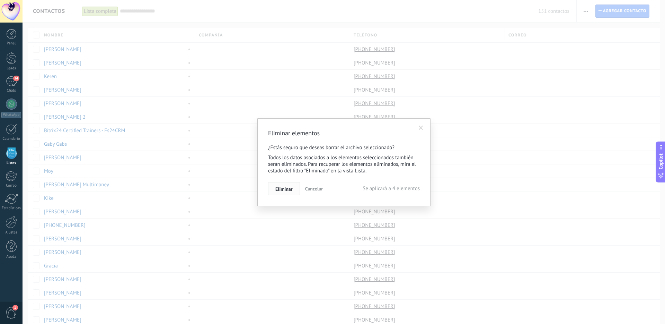
click at [289, 187] on span "Eliminar" at bounding box center [283, 188] width 17 height 5
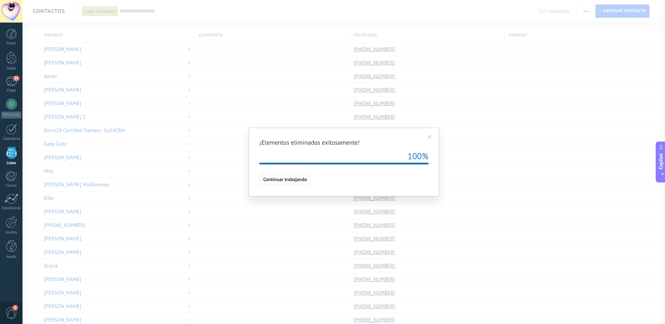
click at [292, 178] on span "Continuar trabajando" at bounding box center [285, 179] width 44 height 5
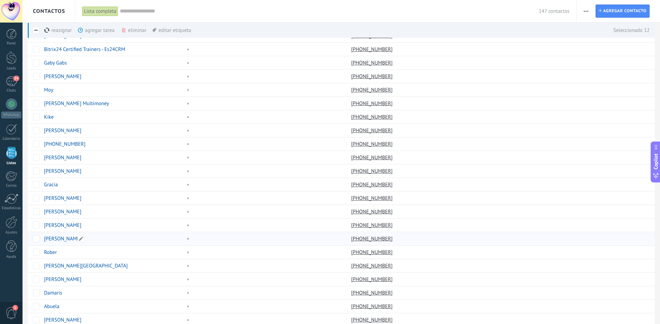
scroll to position [72, 0]
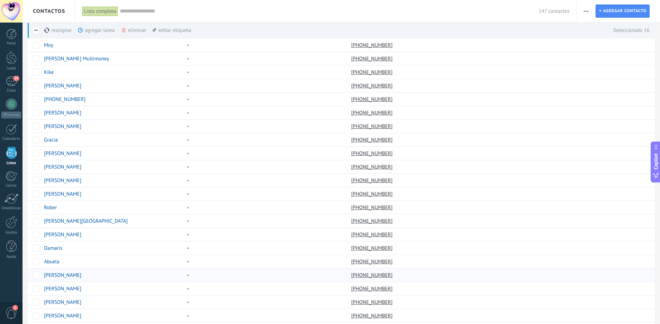
click at [37, 268] on div at bounding box center [34, 275] width 13 height 14
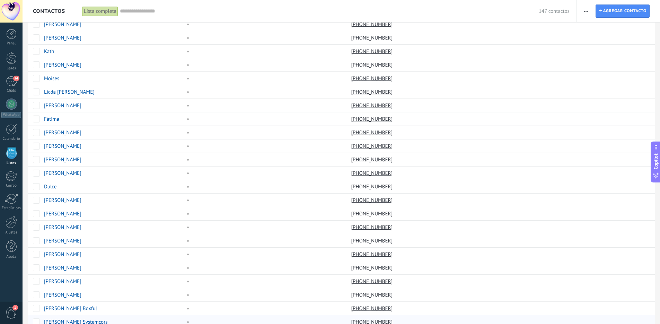
scroll to position [417, 0]
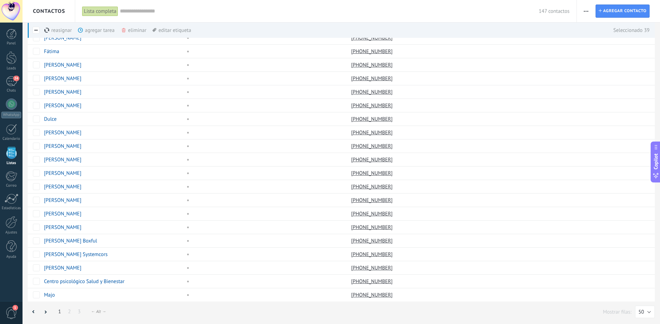
click at [130, 29] on div "eliminar màs" at bounding box center [145, 30] width 49 height 15
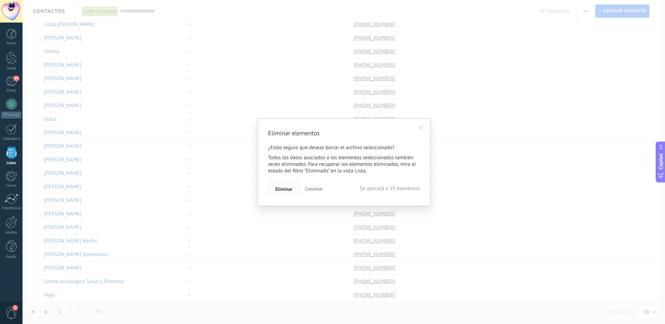
click at [284, 190] on span "Eliminar" at bounding box center [283, 188] width 17 height 5
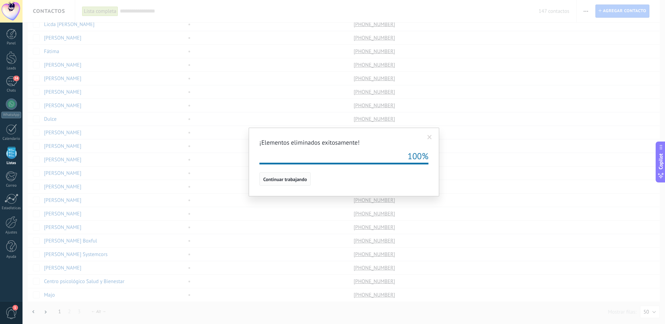
click at [300, 178] on span "Continuar trabajando" at bounding box center [285, 179] width 44 height 5
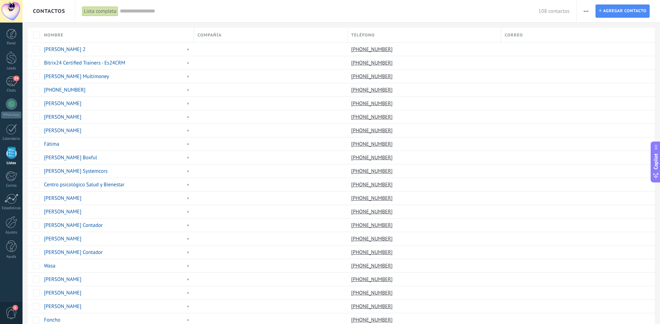
scroll to position [417, 0]
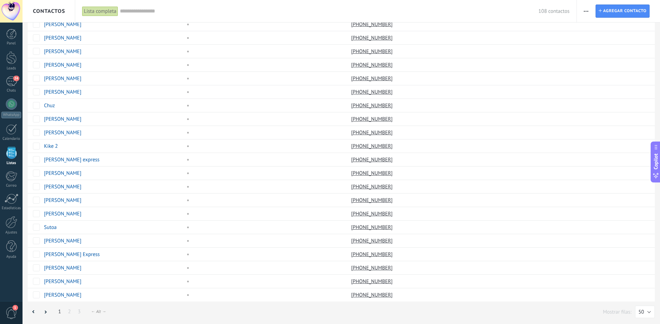
click at [95, 311] on div "← Alt →" at bounding box center [98, 311] width 15 height 5
click at [79, 311] on link "3" at bounding box center [79, 312] width 10 height 14
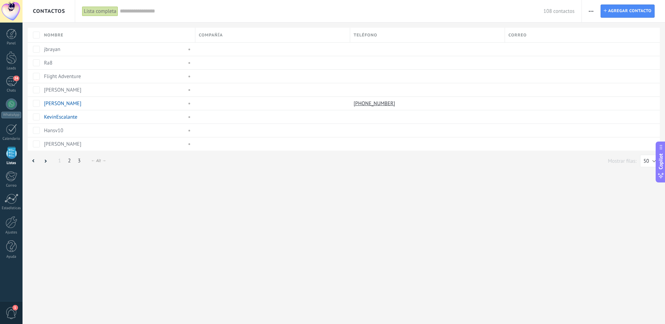
click at [69, 157] on link "2" at bounding box center [69, 161] width 10 height 14
